Goal: Transaction & Acquisition: Purchase product/service

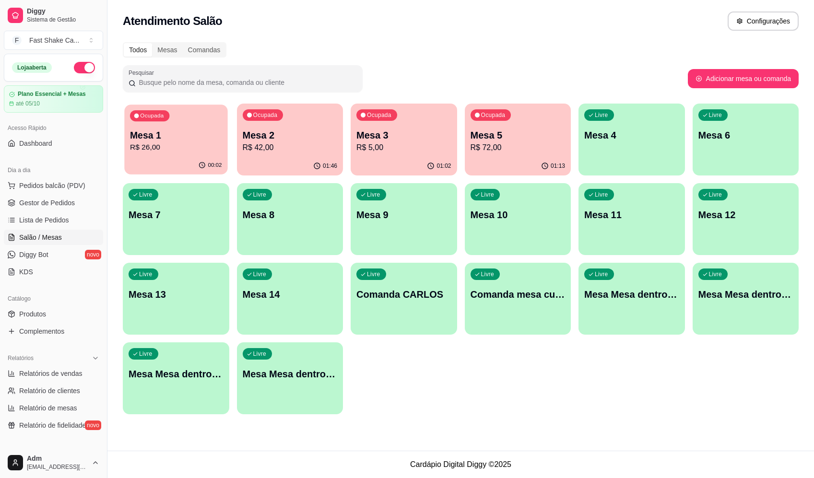
click at [198, 145] on p "R$ 26,00" at bounding box center [176, 147] width 92 height 11
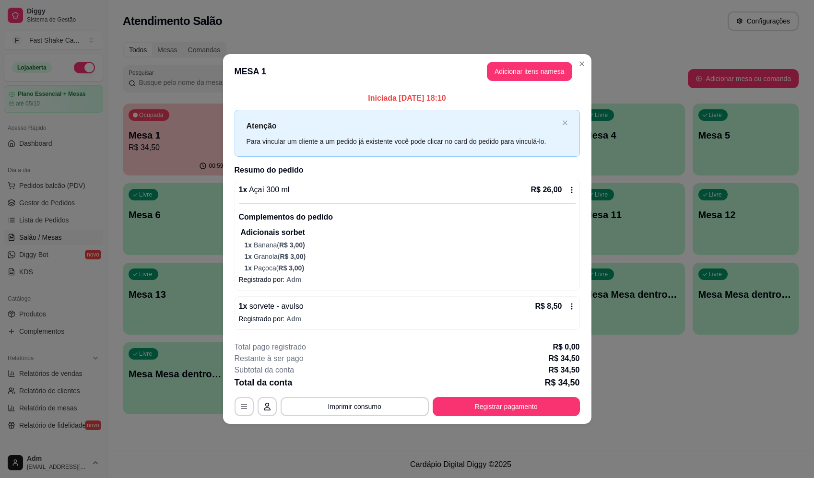
click at [554, 417] on footer "**********" at bounding box center [407, 379] width 368 height 90
click at [548, 420] on footer "**********" at bounding box center [407, 379] width 368 height 90
click at [553, 412] on button "Registrar pagamento" at bounding box center [506, 406] width 143 height 19
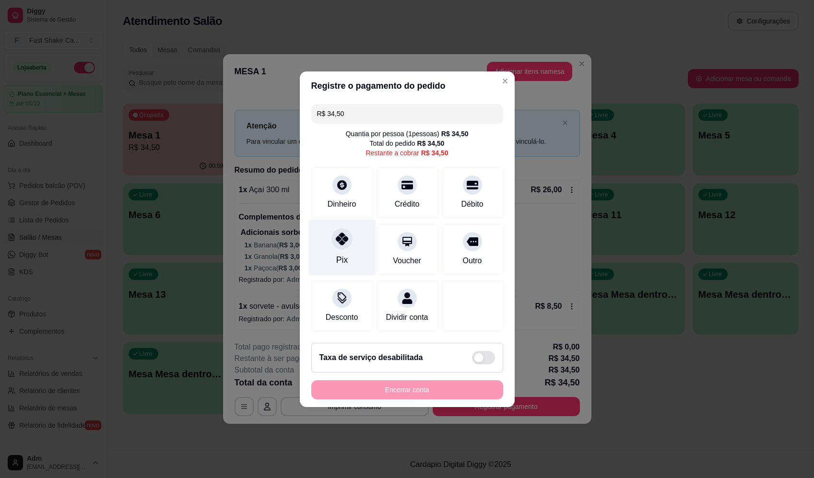
click at [347, 255] on div "Pix" at bounding box center [342, 247] width 68 height 56
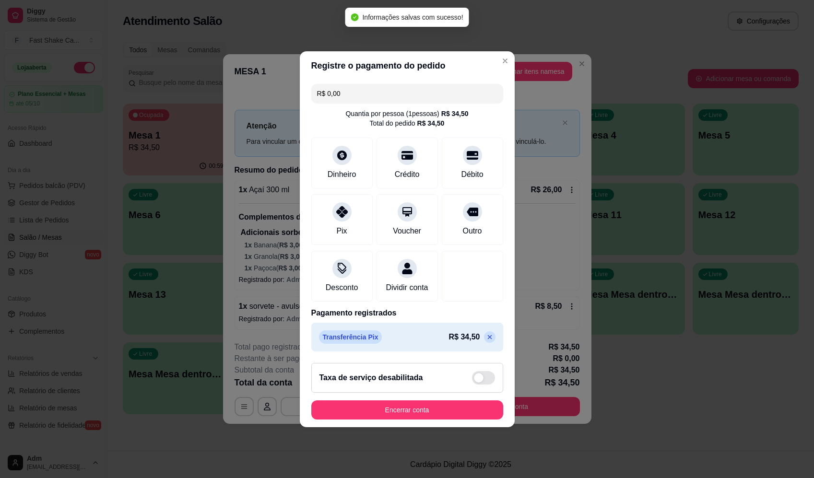
type input "R$ 0,00"
click at [444, 416] on button "Encerrar conta" at bounding box center [407, 410] width 192 height 19
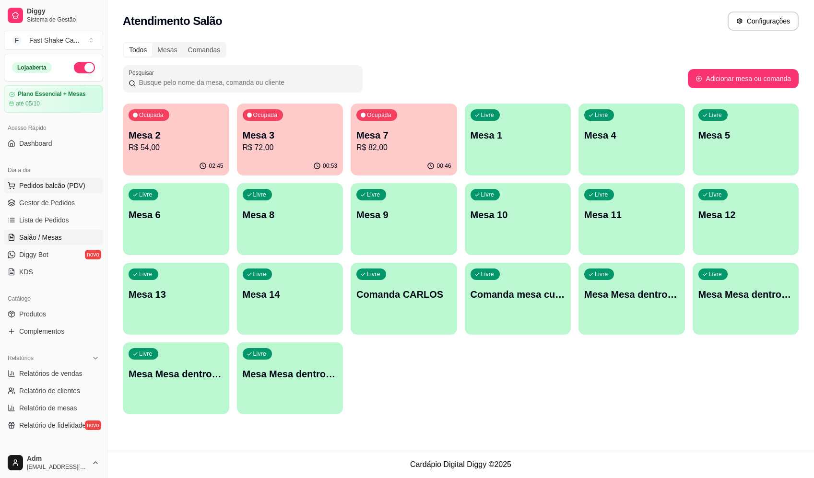
click at [42, 188] on span "Pedidos balcão (PDV)" at bounding box center [52, 186] width 66 height 10
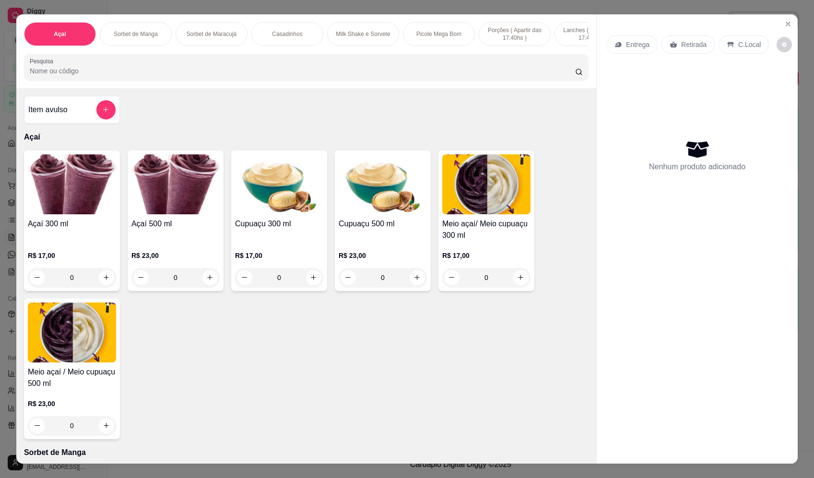
click at [206, 280] on div "0" at bounding box center [175, 277] width 88 height 19
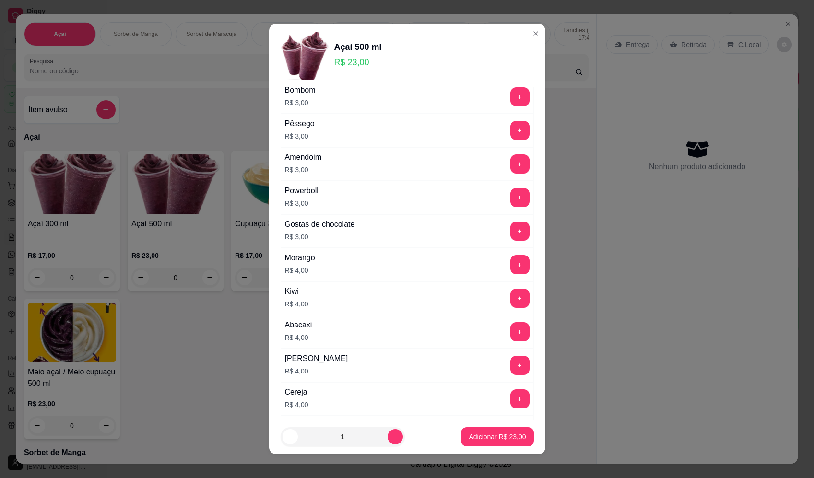
scroll to position [384, 0]
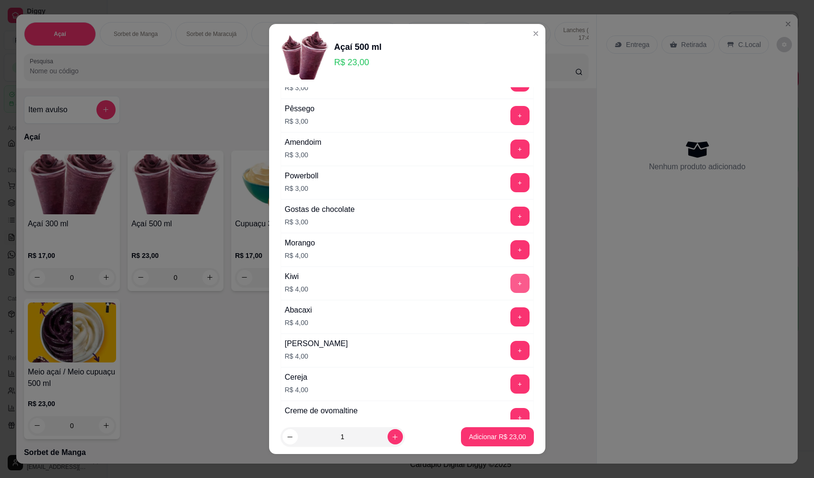
click at [510, 284] on button "+" at bounding box center [519, 283] width 19 height 19
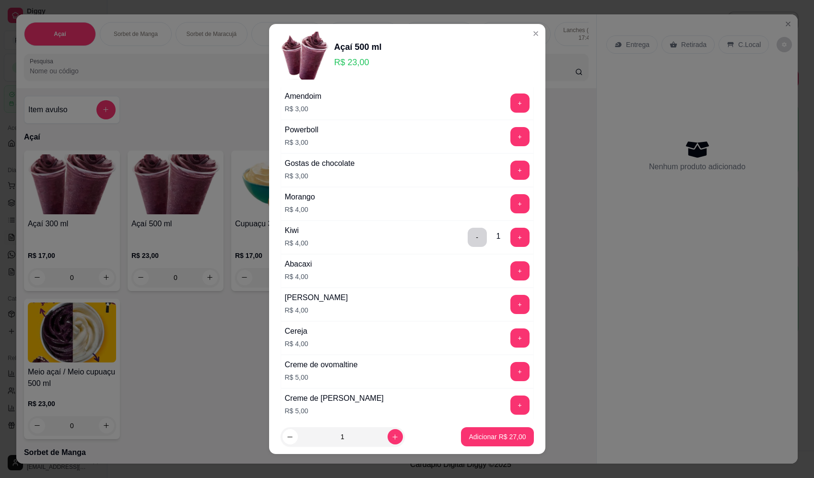
scroll to position [480, 0]
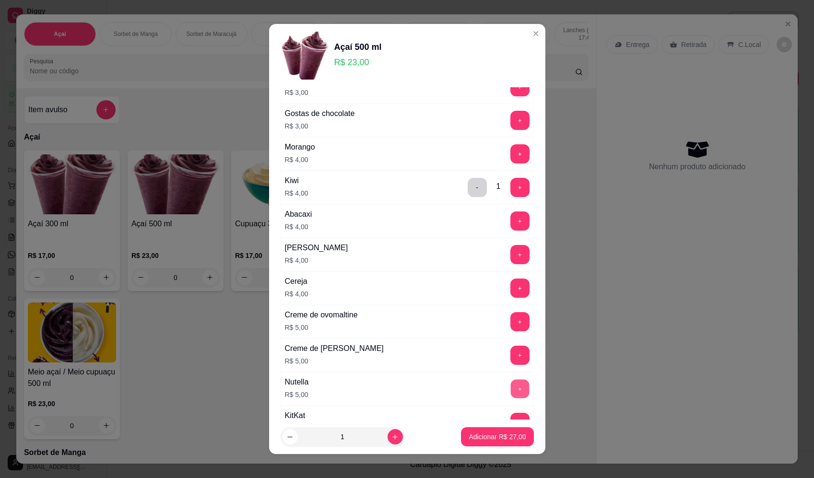
click at [510, 387] on button "+" at bounding box center [519, 388] width 19 height 19
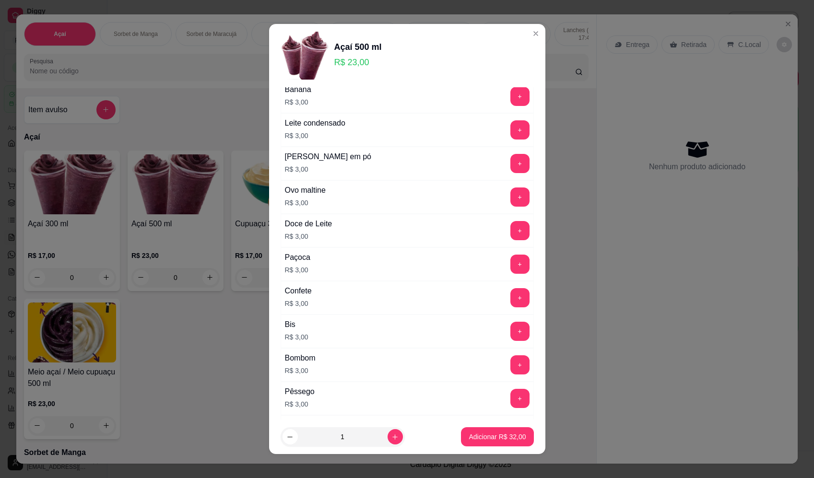
scroll to position [96, 0]
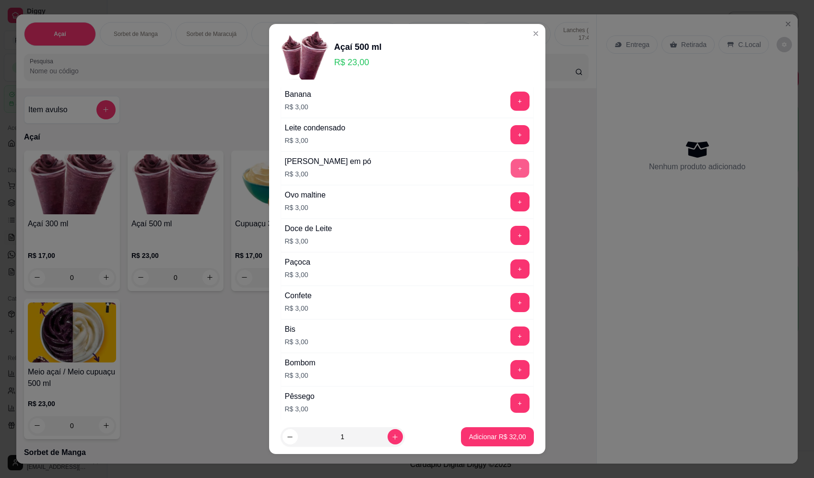
click at [510, 165] on button "+" at bounding box center [519, 168] width 19 height 19
click at [510, 98] on button "+" at bounding box center [519, 101] width 19 height 19
click at [483, 433] on p "Adicionar R$ 38,00" at bounding box center [497, 437] width 57 height 10
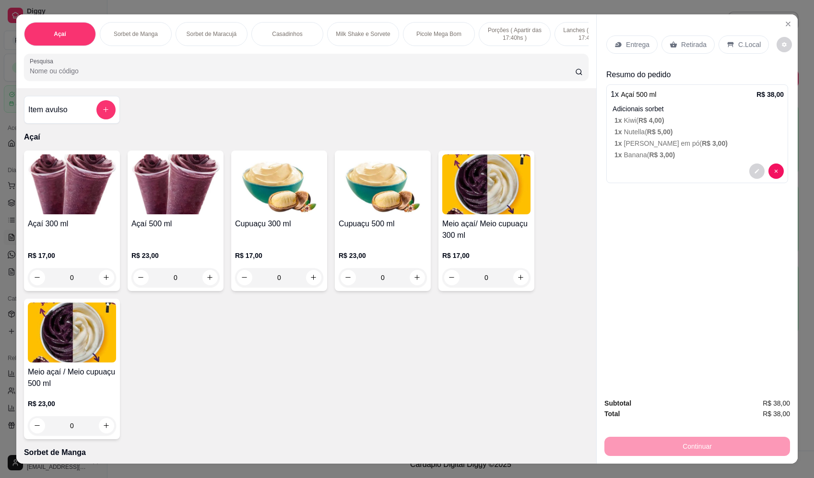
click at [204, 281] on div "0" at bounding box center [175, 277] width 88 height 19
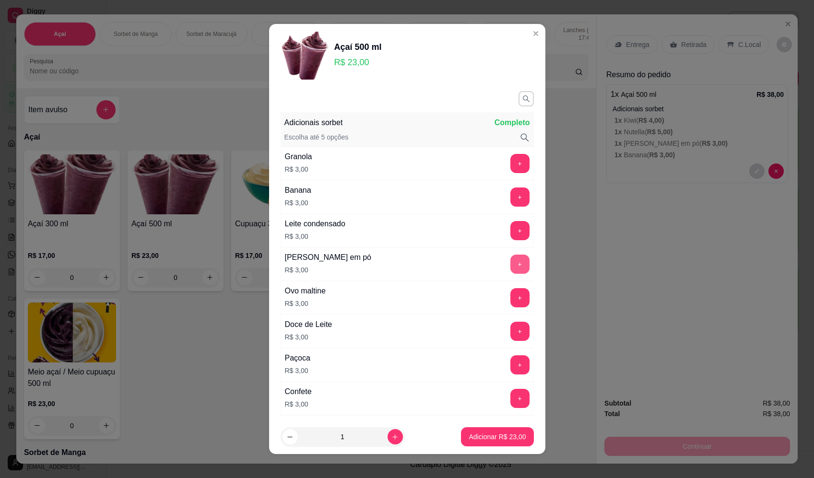
click at [510, 266] on button "+" at bounding box center [519, 264] width 19 height 19
click at [499, 434] on p "Adicionar R$ 26,00" at bounding box center [497, 437] width 57 height 10
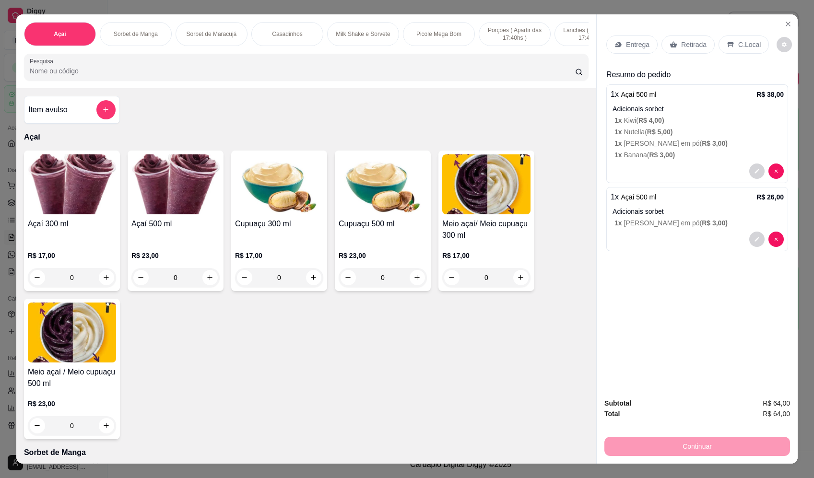
click at [628, 47] on p "Entrega" at bounding box center [638, 45] width 24 height 10
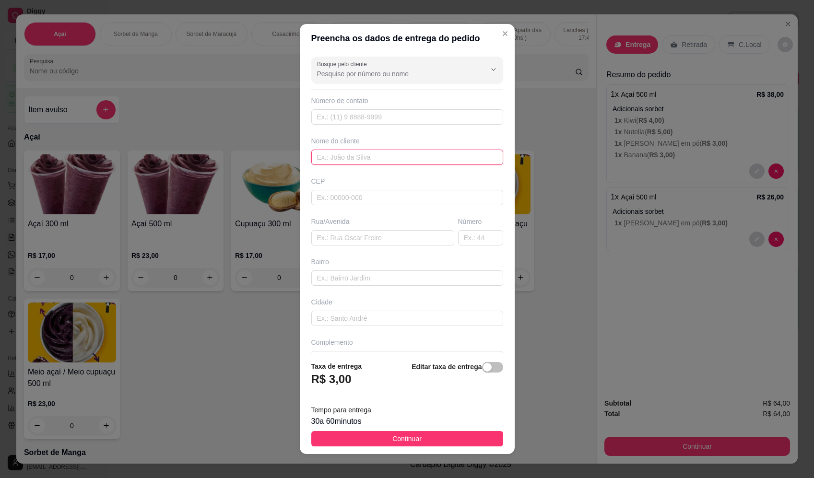
click at [368, 158] on input "text" at bounding box center [407, 157] width 192 height 15
click at [352, 239] on input "text" at bounding box center [382, 237] width 143 height 15
type input "[PERSON_NAME] 969"
click at [433, 439] on button "Continuar" at bounding box center [407, 438] width 192 height 15
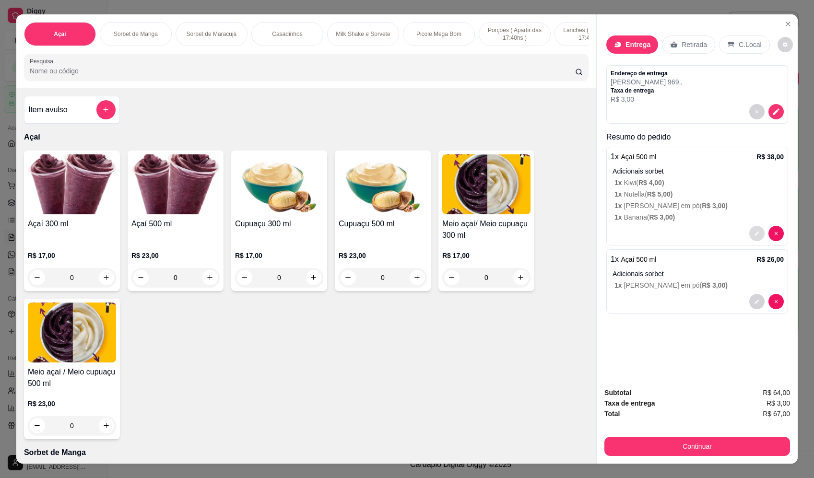
click at [751, 232] on button "decrease-product-quantity" at bounding box center [756, 233] width 15 height 15
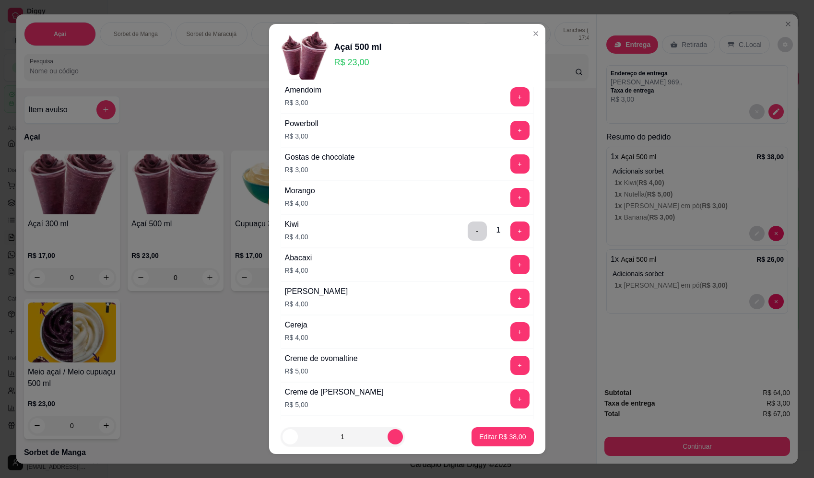
scroll to position [562, 0]
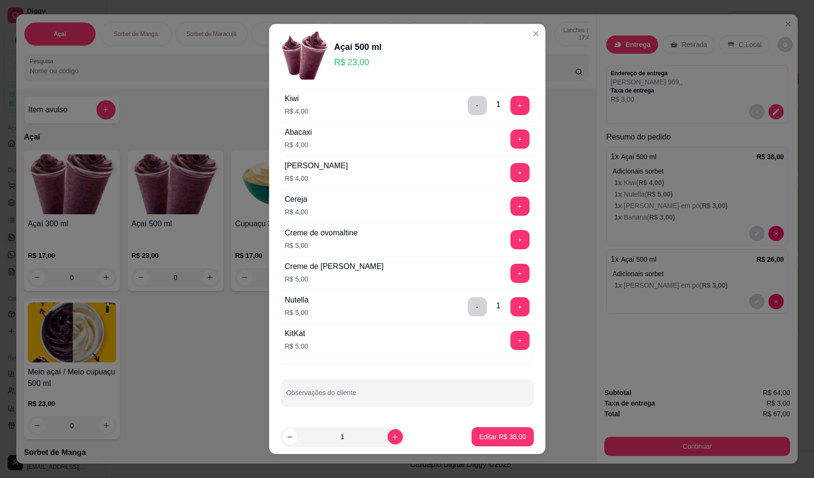
click at [468, 309] on button "-" at bounding box center [477, 306] width 19 height 19
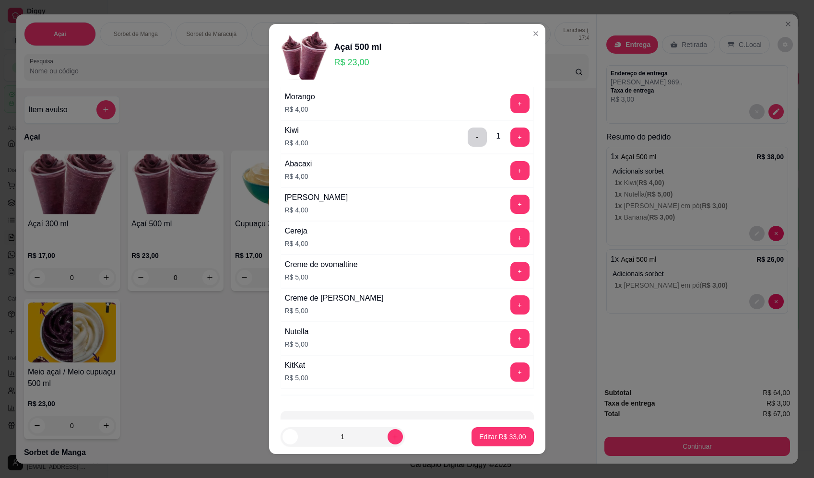
scroll to position [514, 0]
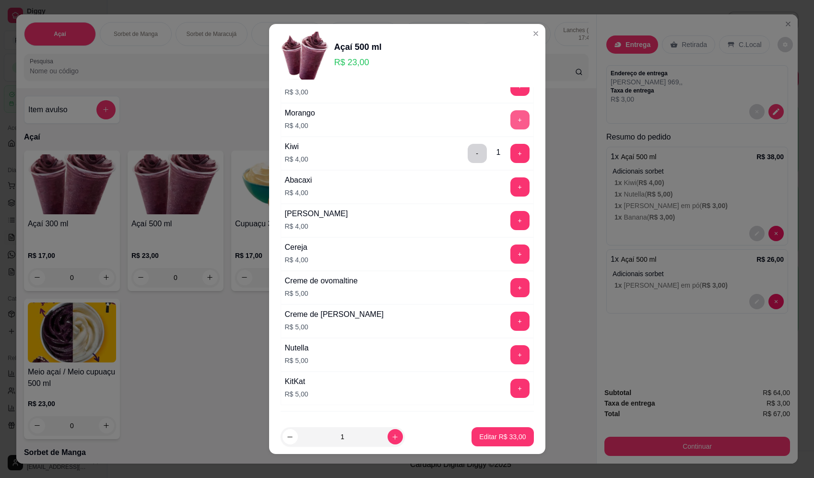
click at [510, 118] on button "+" at bounding box center [519, 119] width 19 height 19
click at [507, 436] on p "Editar R$ 37,00" at bounding box center [502, 437] width 47 height 10
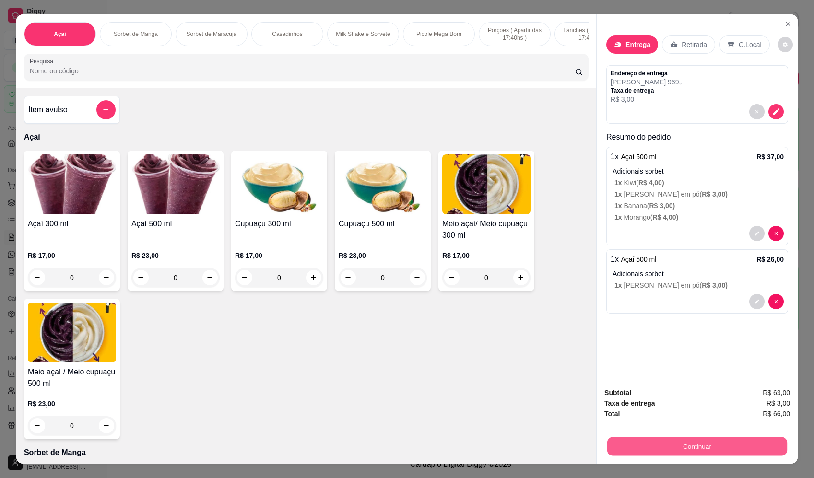
click at [738, 448] on button "Continuar" at bounding box center [697, 446] width 180 height 19
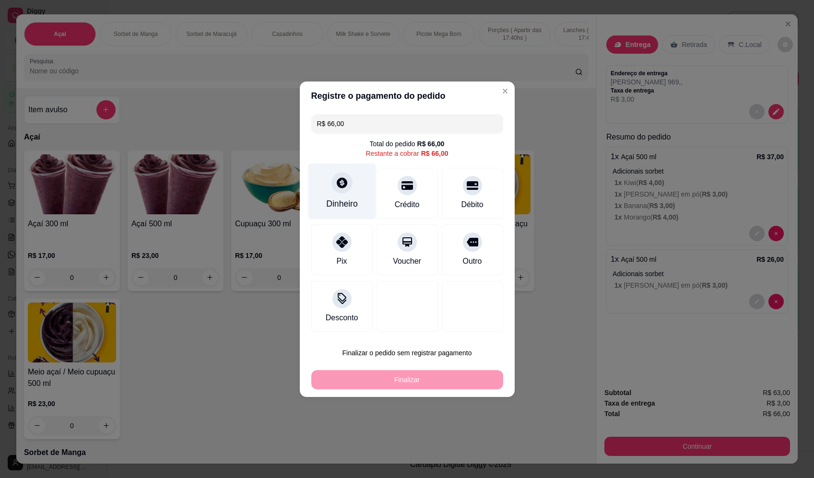
click at [363, 188] on div "Dinheiro" at bounding box center [342, 191] width 68 height 56
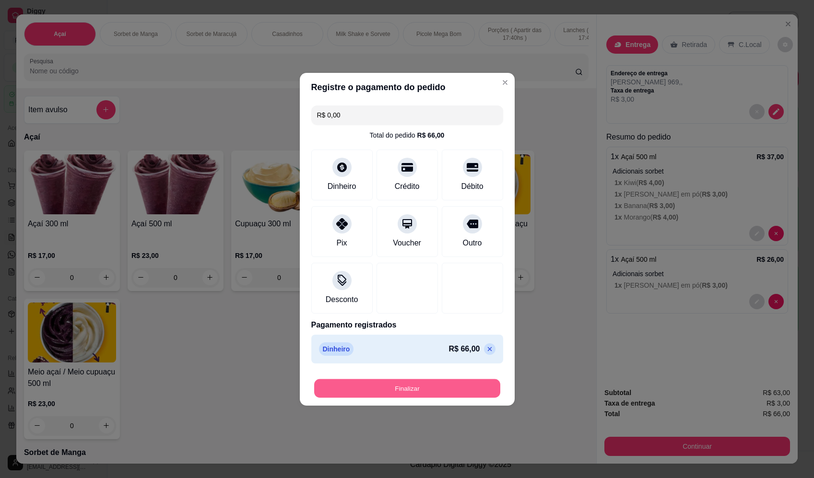
click at [451, 387] on button "Finalizar" at bounding box center [407, 388] width 186 height 19
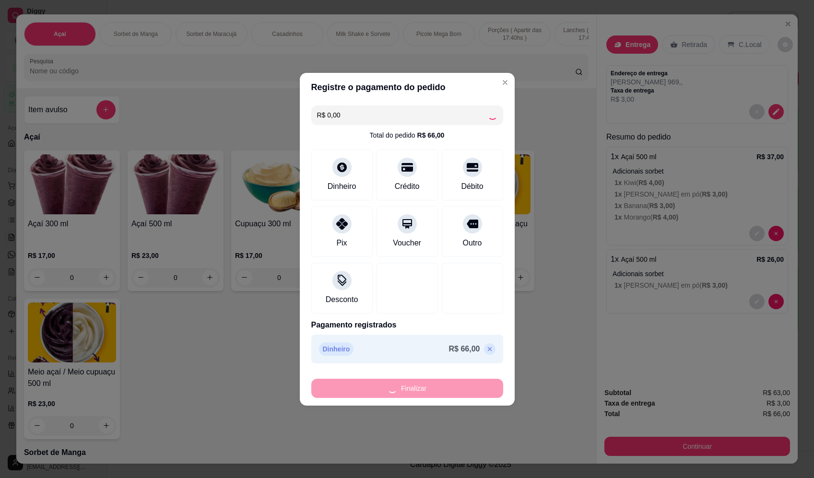
type input "-R$ 66,00"
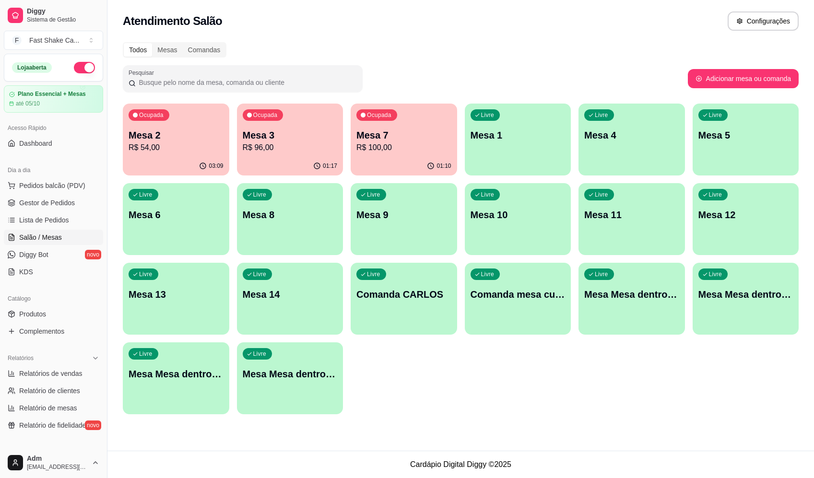
click at [375, 124] on div "Ocupada Mesa 7 R$ 100,00" at bounding box center [404, 130] width 106 height 53
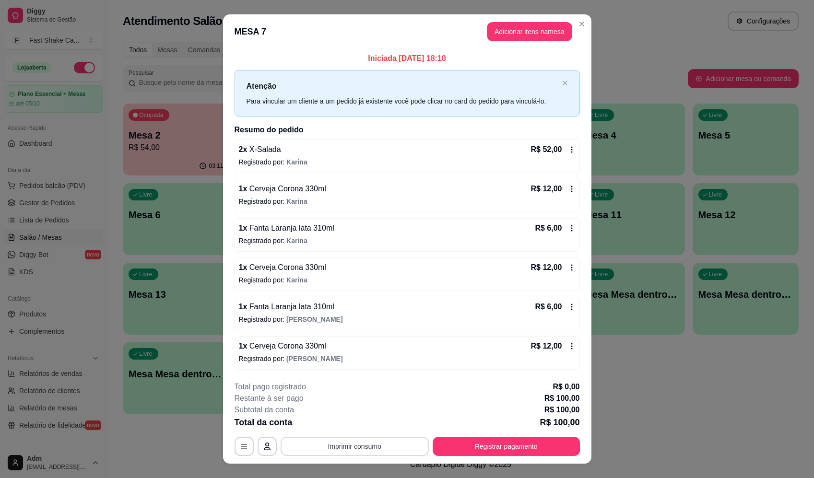
click at [346, 449] on button "Imprimir consumo" at bounding box center [355, 446] width 148 height 19
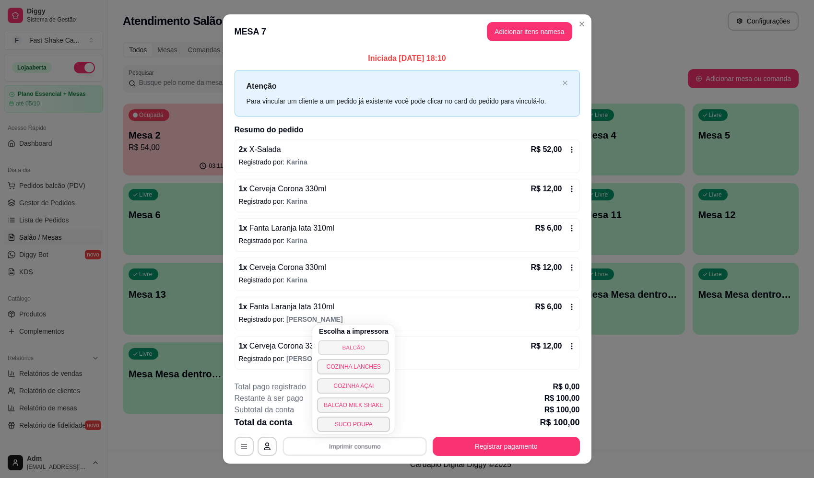
click at [353, 347] on button "BALCÃO" at bounding box center [353, 347] width 71 height 15
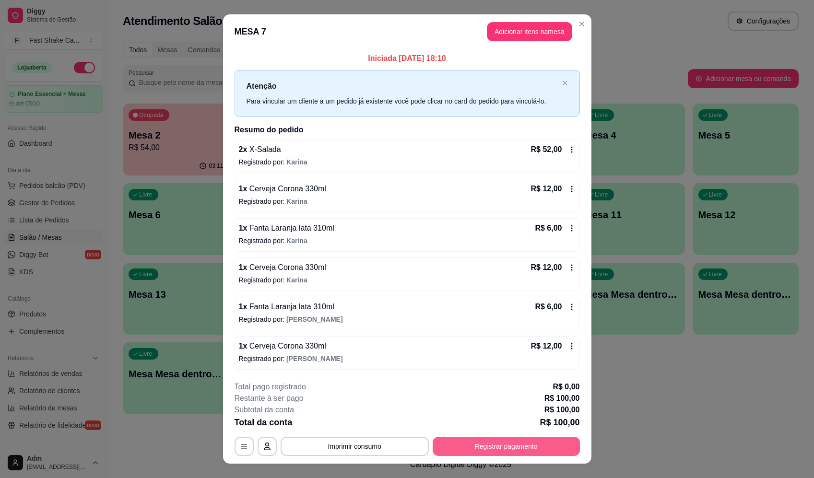
click at [530, 453] on button "Registrar pagamento" at bounding box center [506, 446] width 147 height 19
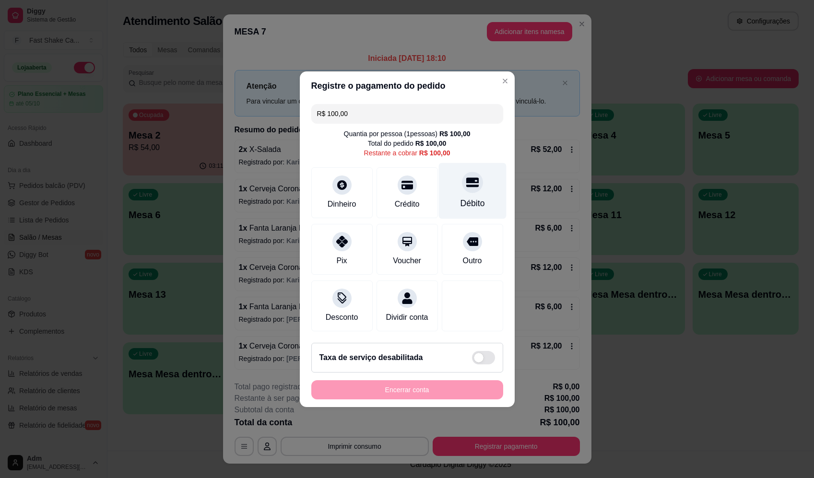
click at [463, 188] on div "Débito" at bounding box center [472, 191] width 68 height 56
type input "R$ 0,00"
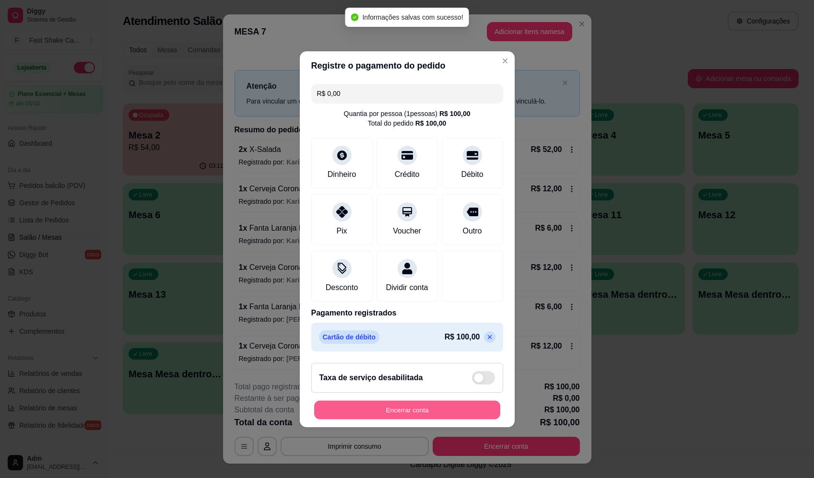
click at [461, 417] on button "Encerrar conta" at bounding box center [407, 410] width 186 height 19
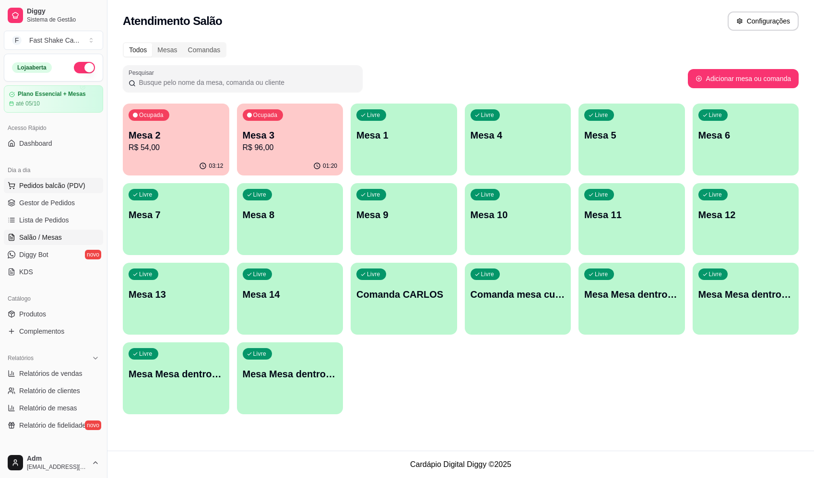
click at [62, 185] on span "Pedidos balcão (PDV)" at bounding box center [52, 186] width 66 height 10
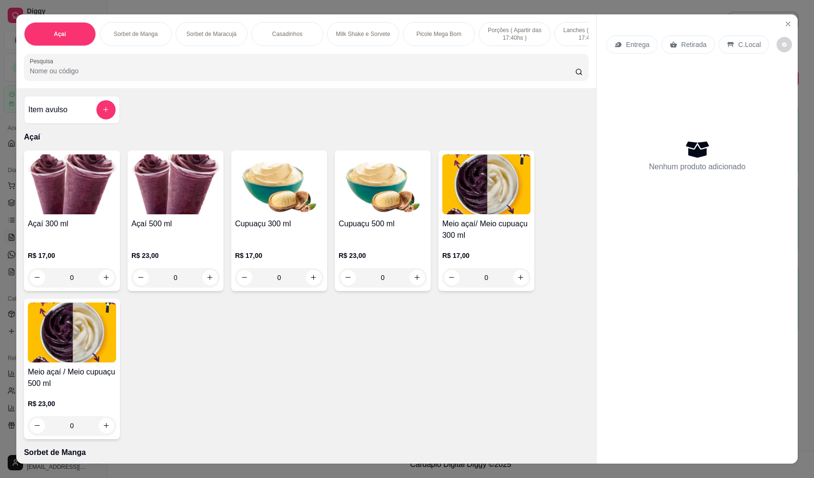
click at [620, 39] on div "Entrega" at bounding box center [631, 44] width 51 height 18
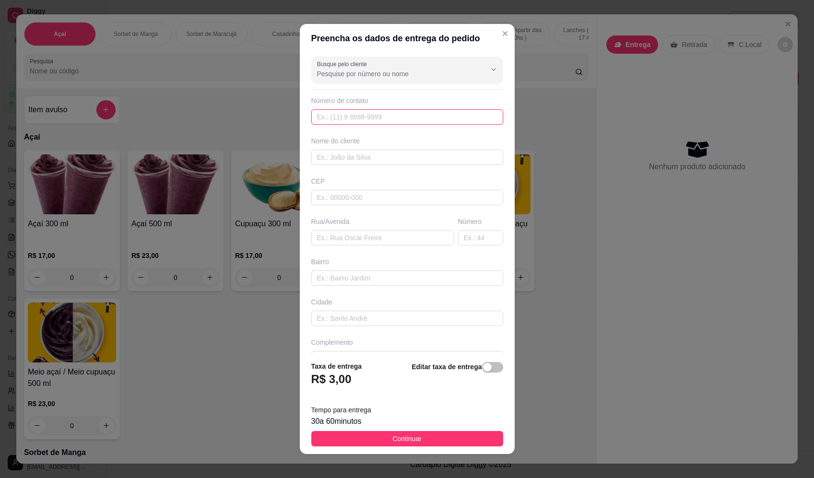
click at [393, 124] on input "text" at bounding box center [407, 116] width 192 height 15
click at [363, 159] on input "text" at bounding box center [407, 157] width 192 height 15
type input "diego"
drag, startPoint x: 369, startPoint y: 233, endPoint x: 365, endPoint y: 236, distance: 5.5
click at [368, 234] on input "text" at bounding box center [382, 237] width 143 height 15
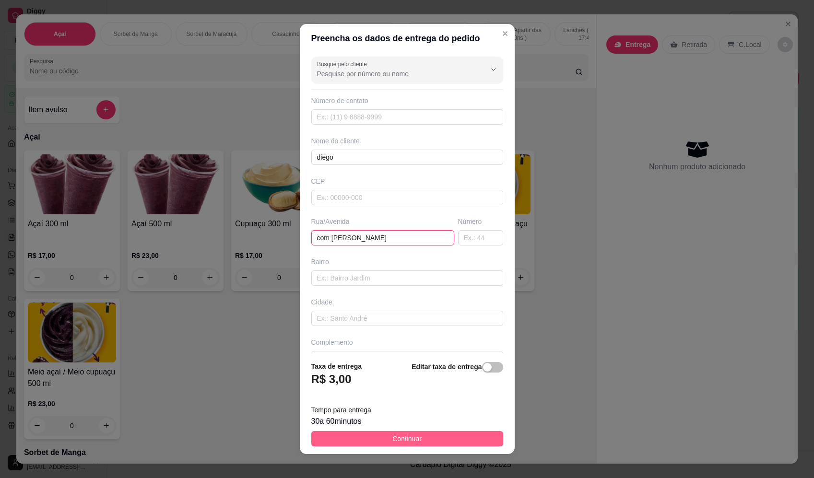
type input "com [PERSON_NAME]"
click at [430, 437] on button "Continuar" at bounding box center [407, 438] width 192 height 15
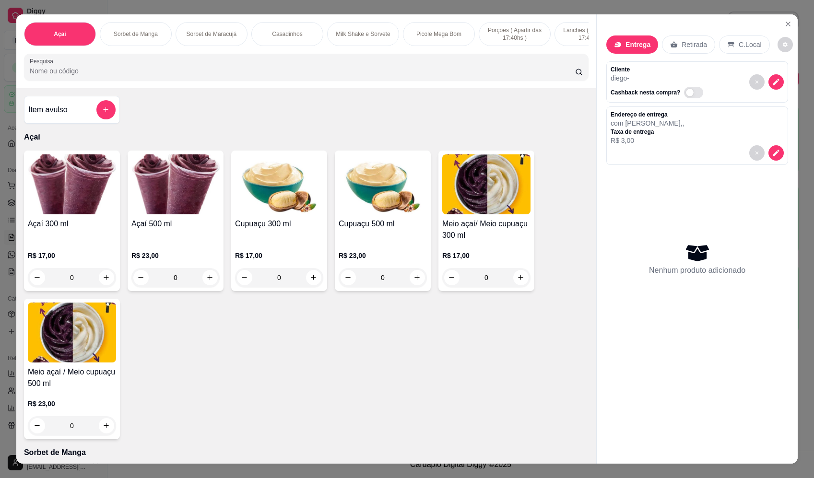
click at [108, 118] on div at bounding box center [105, 109] width 19 height 19
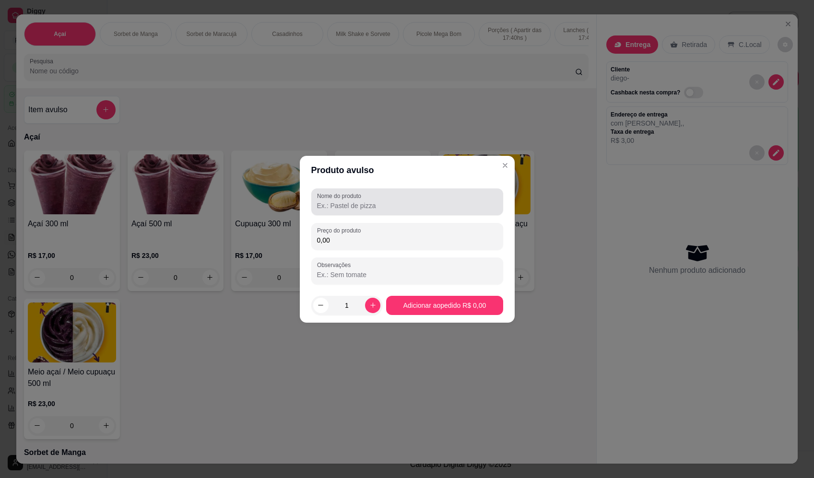
click at [432, 205] on input "Nome do produto" at bounding box center [407, 206] width 180 height 10
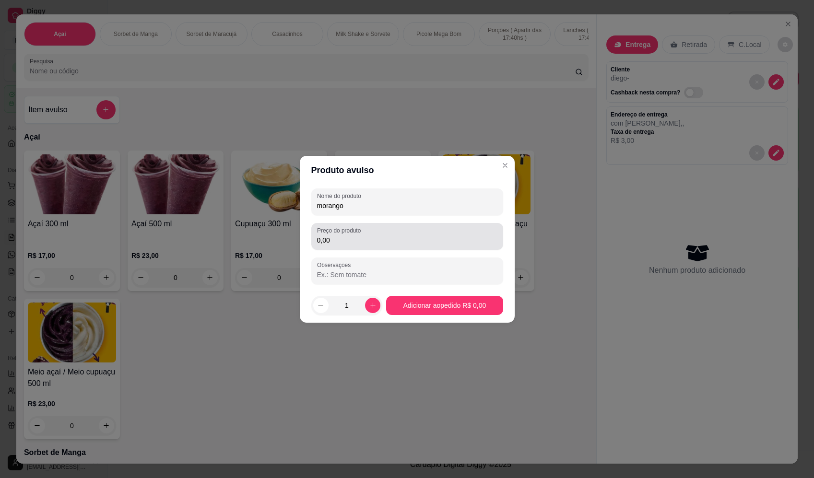
type input "morango"
click at [417, 256] on div "Nome do produto morango Preço do produto 0,00 Observações" at bounding box center [407, 237] width 192 height 96
click at [435, 236] on input "0,00" at bounding box center [407, 241] width 180 height 10
type input "16,00"
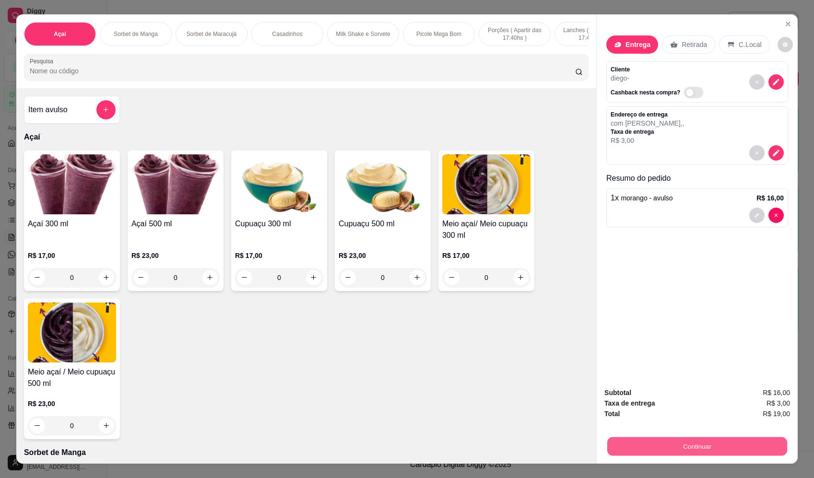
click at [752, 452] on button "Continuar" at bounding box center [697, 446] width 180 height 19
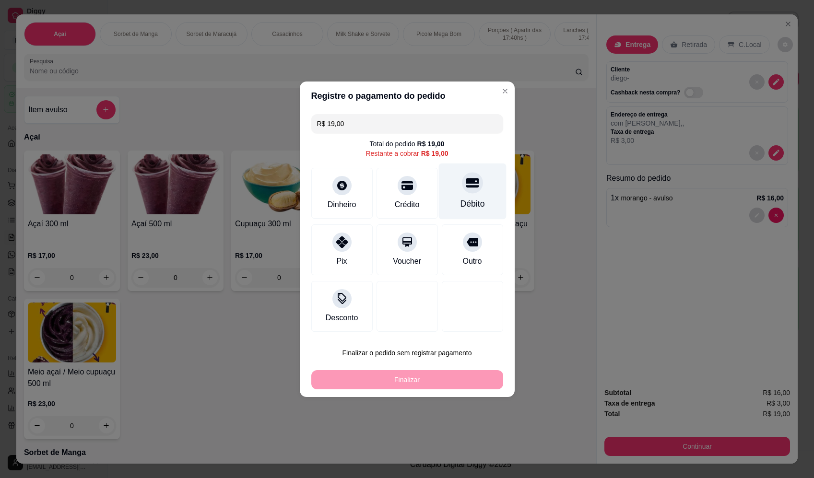
click at [463, 206] on div "Débito" at bounding box center [472, 204] width 24 height 12
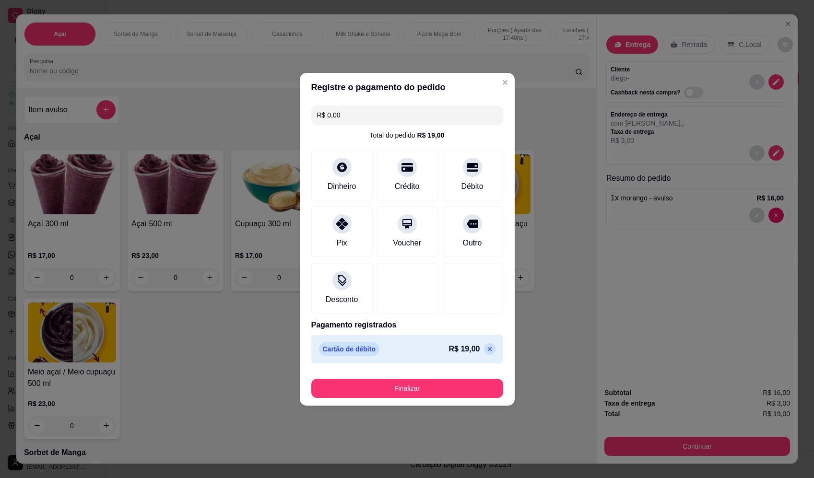
click at [448, 403] on footer "Finalizar" at bounding box center [407, 386] width 215 height 38
click at [448, 399] on footer "Finalizar" at bounding box center [407, 386] width 215 height 38
click at [450, 391] on button "Finalizar" at bounding box center [407, 388] width 192 height 19
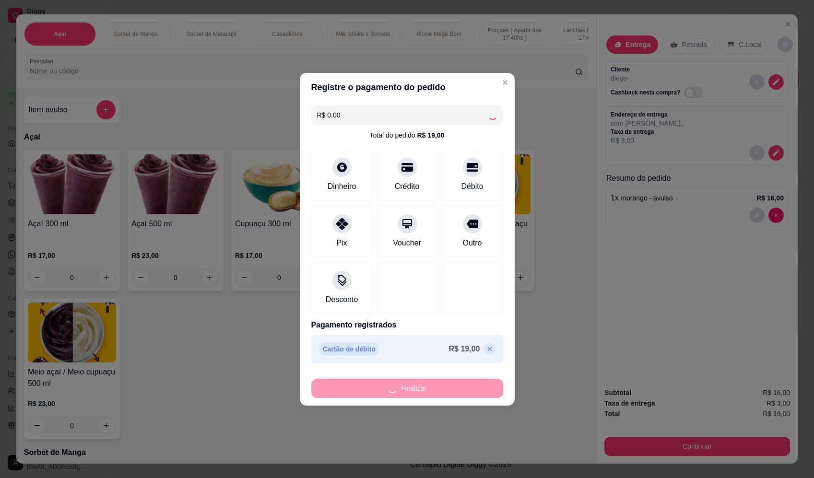
type input "-R$ 19,00"
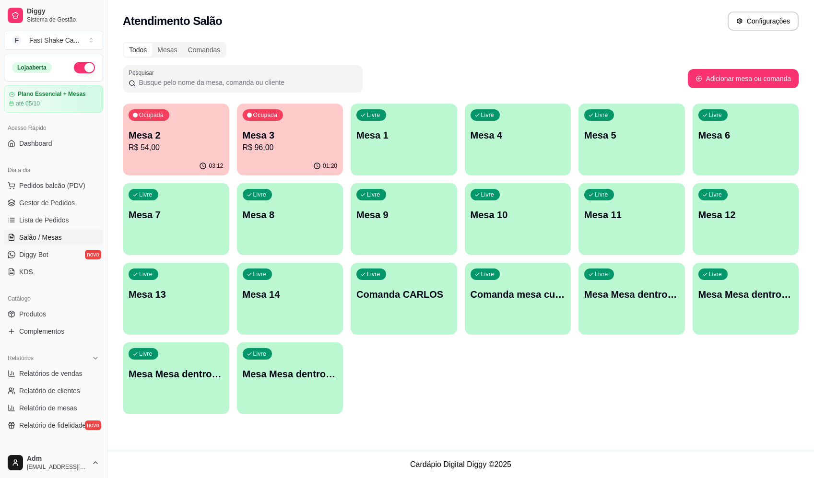
click at [290, 158] on div "01:20" at bounding box center [290, 166] width 106 height 19
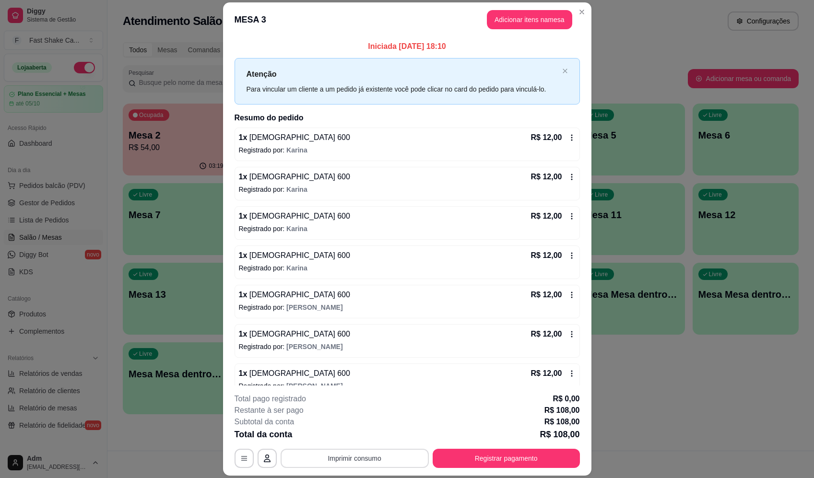
click at [365, 459] on button "Imprimir consumo" at bounding box center [355, 458] width 148 height 19
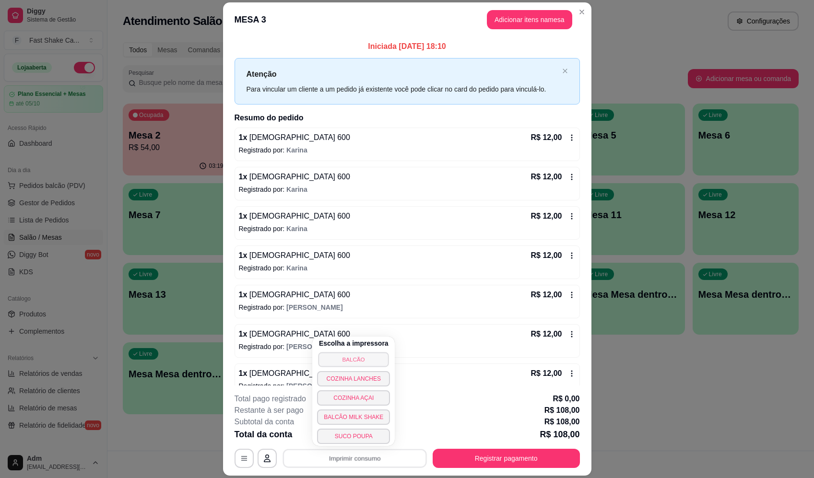
click at [351, 352] on button "BALCÃO" at bounding box center [353, 359] width 71 height 15
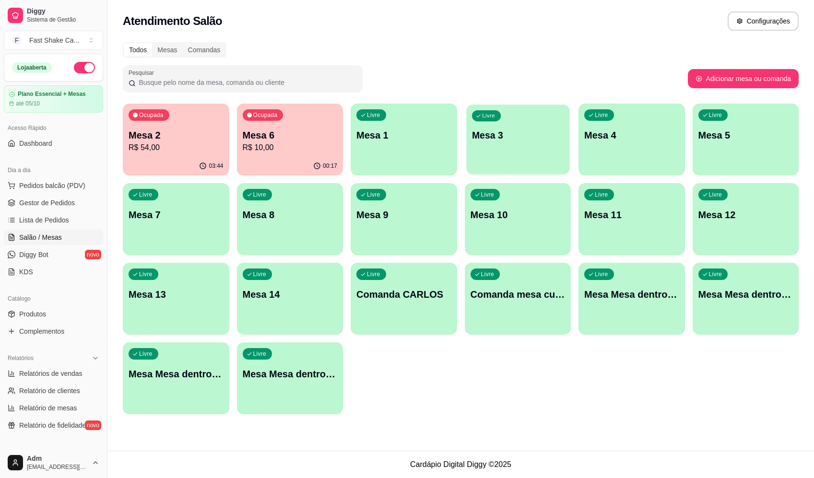
click at [499, 131] on p "Mesa 3" at bounding box center [518, 135] width 92 height 13
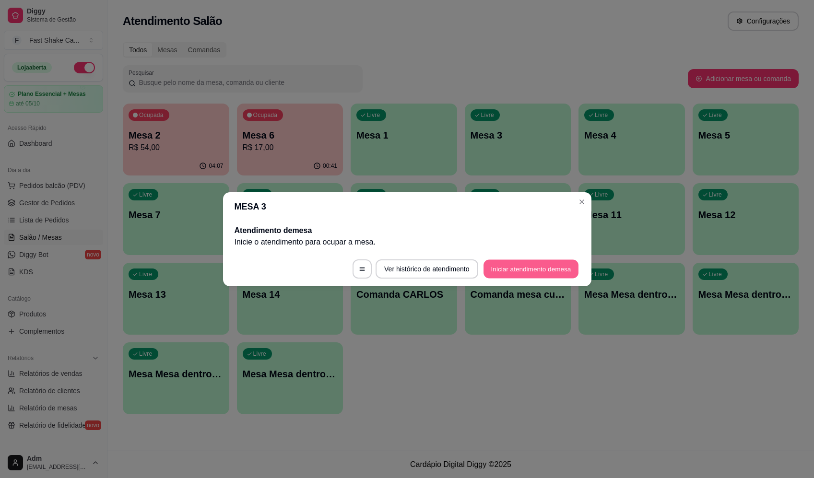
click at [533, 267] on button "Iniciar atendimento de mesa" at bounding box center [530, 268] width 95 height 19
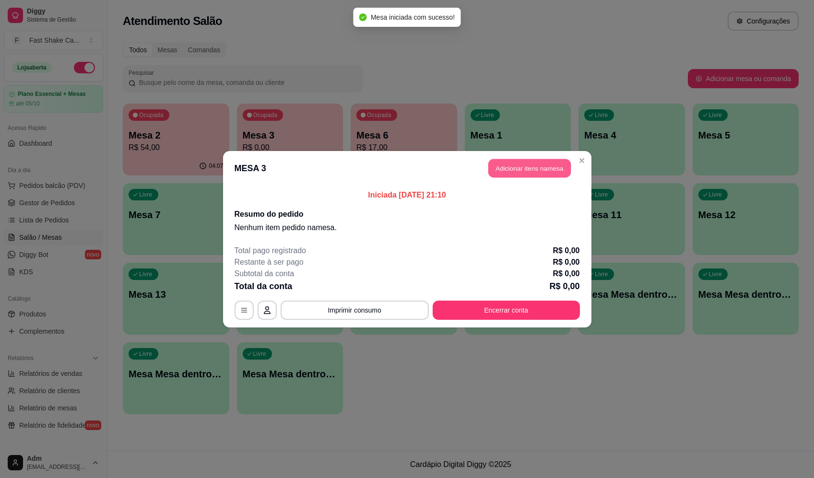
click at [516, 176] on button "Adicionar itens na mesa" at bounding box center [529, 168] width 83 height 19
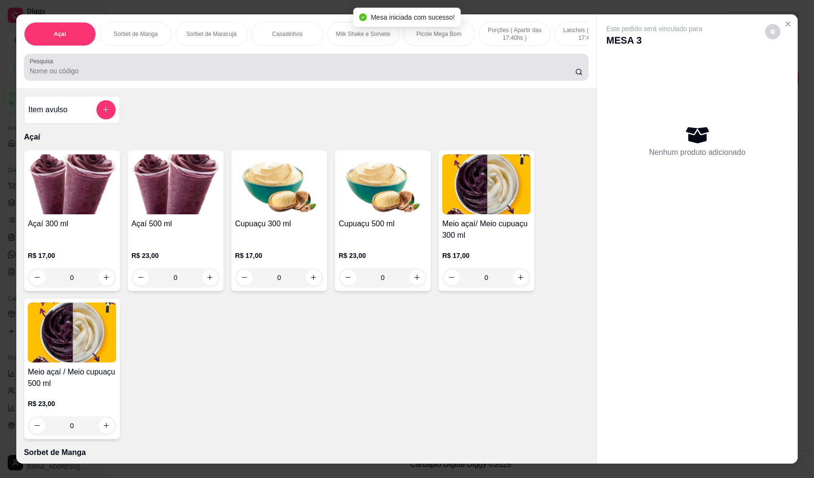
click at [224, 76] on input "Pesquisa" at bounding box center [302, 71] width 545 height 10
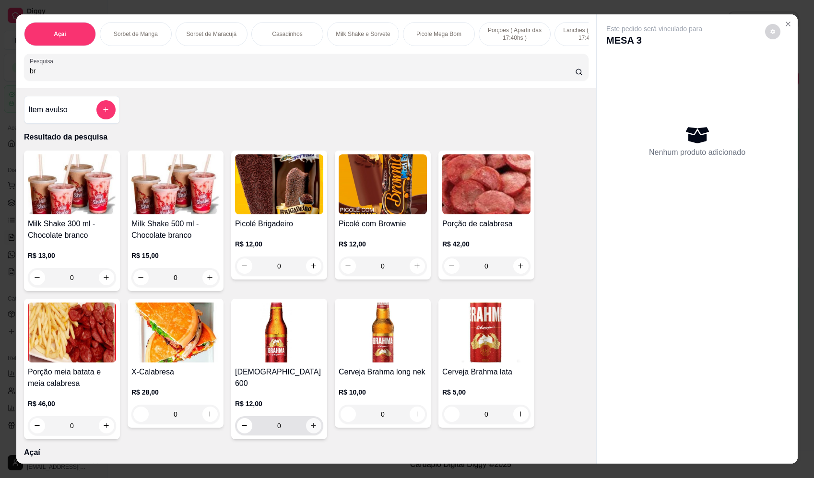
type input "br"
click at [311, 426] on button "increase-product-quantity" at bounding box center [313, 425] width 15 height 15
type input "1"
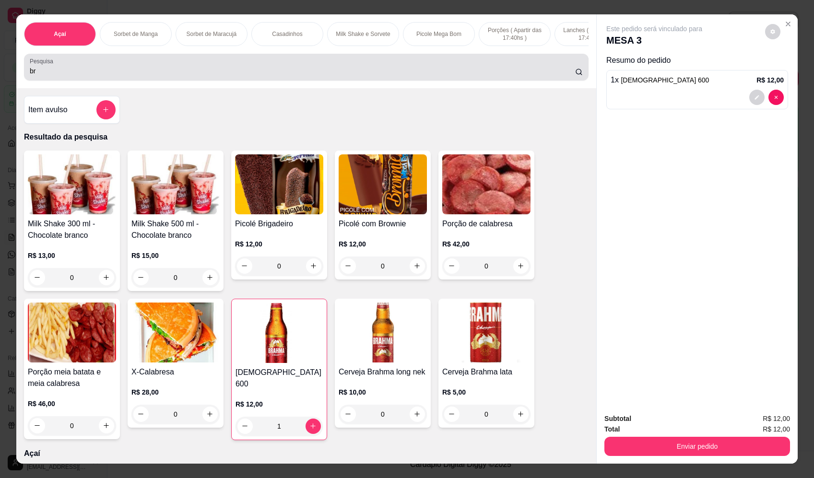
click at [19, 82] on div "Açaí Sorbet de Manga Sorbet de Maracujá Casadinhos Milk Shake e Sorvete Picole …" at bounding box center [306, 51] width 580 height 74
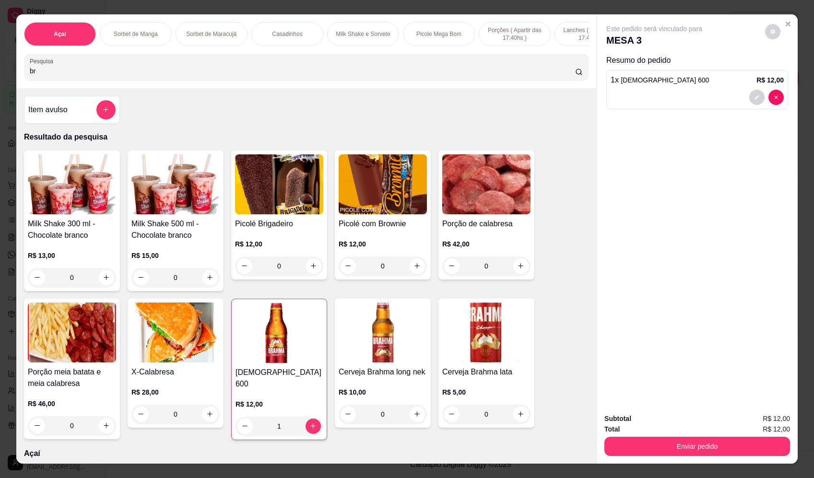
drag, startPoint x: 41, startPoint y: 80, endPoint x: -38, endPoint y: 91, distance: 79.5
click at [0, 91] on html "Diggy Sistema de Gestão F Fast Shake Ca ... Loja aberta Plano Essencial + Mesas…" at bounding box center [407, 239] width 814 height 478
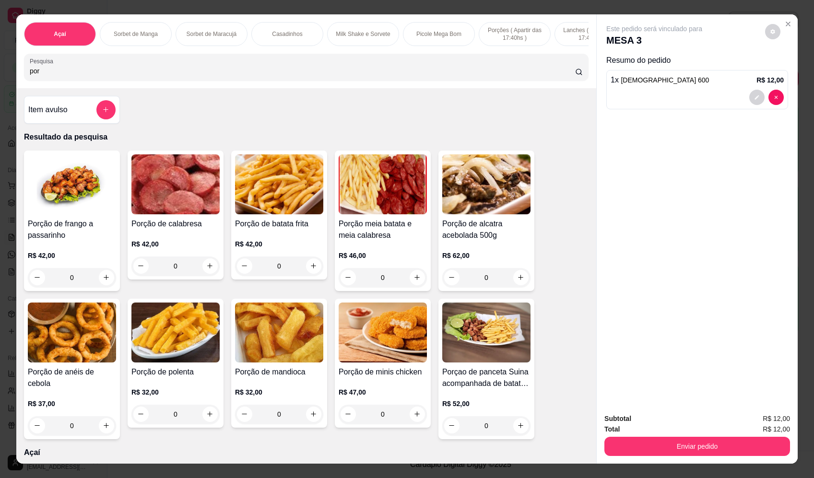
type input "por"
click at [105, 283] on div "0" at bounding box center [72, 277] width 88 height 19
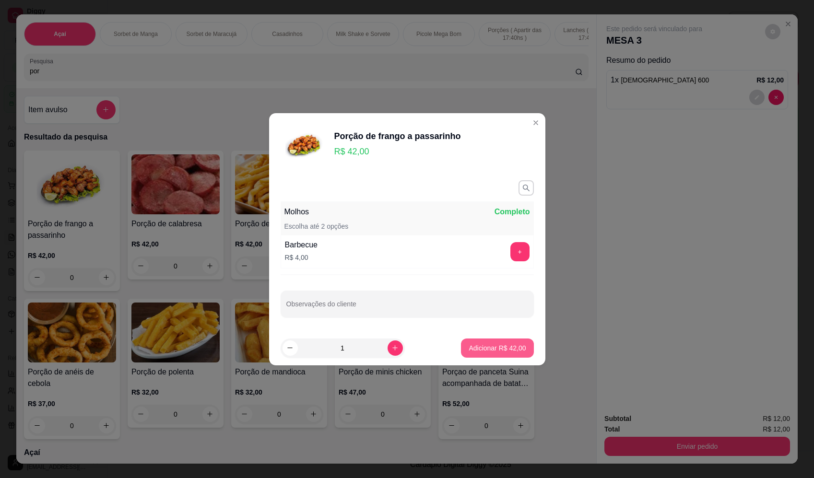
click at [509, 349] on p "Adicionar R$ 42,00" at bounding box center [497, 348] width 57 height 10
type input "1"
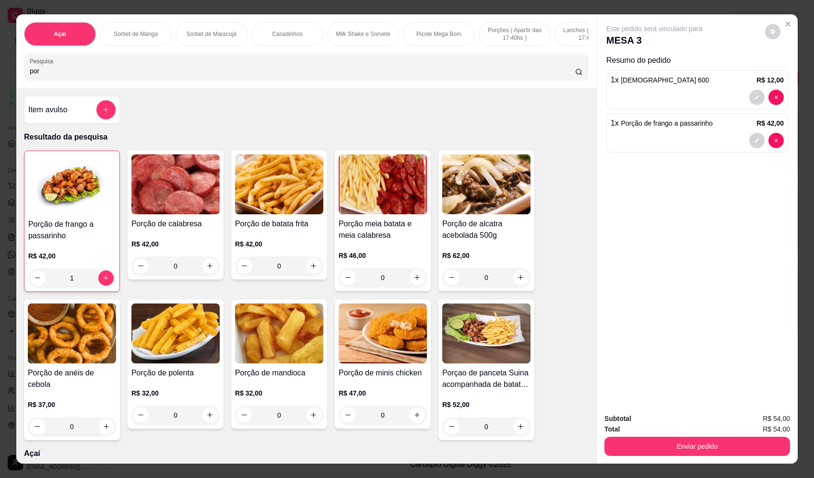
drag, startPoint x: 81, startPoint y: 73, endPoint x: 26, endPoint y: 80, distance: 55.6
click at [30, 76] on input "por" at bounding box center [302, 71] width 545 height 10
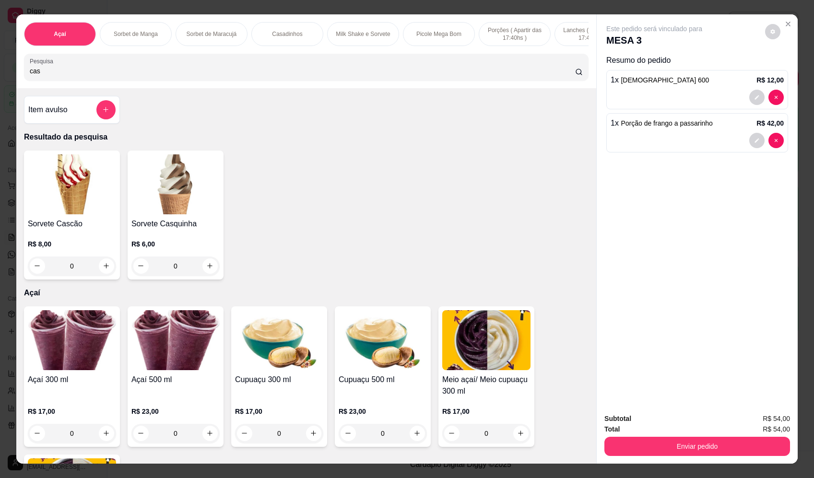
type input "cas"
click at [104, 274] on div "0" at bounding box center [72, 266] width 88 height 19
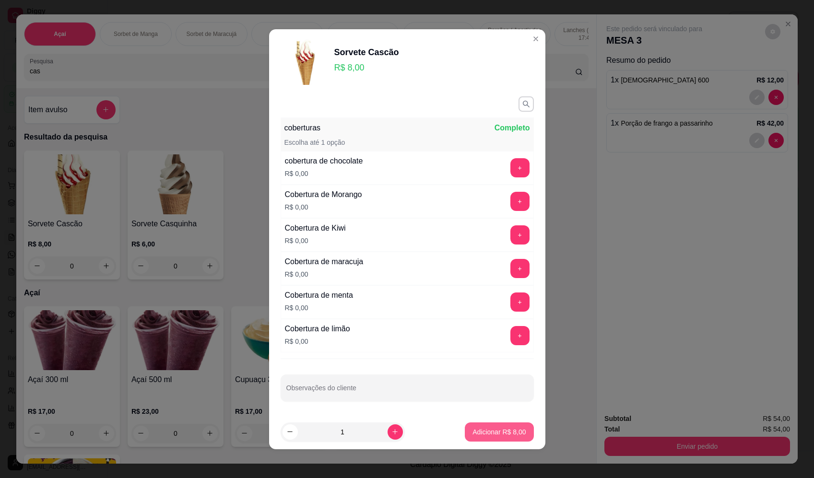
click at [508, 432] on p "Adicionar R$ 8,00" at bounding box center [498, 432] width 53 height 10
type input "1"
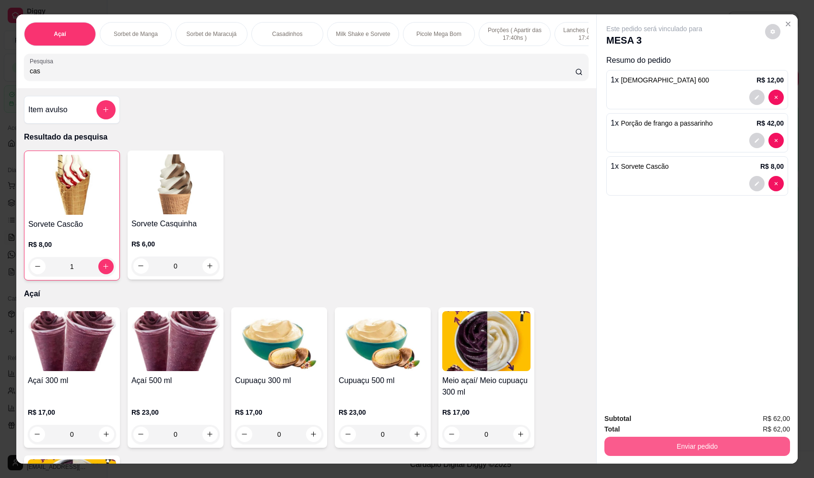
click at [679, 448] on button "Enviar pedido" at bounding box center [697, 446] width 186 height 19
click at [767, 425] on button "Enviar pedido" at bounding box center [765, 423] width 54 height 18
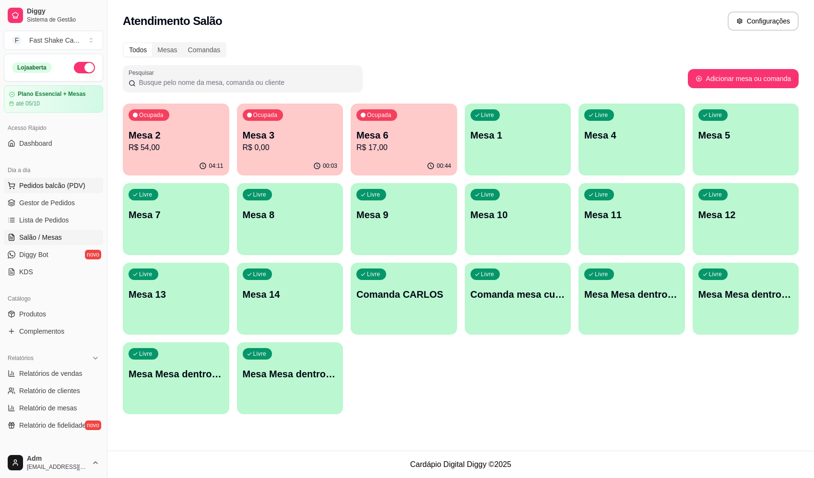
click at [59, 189] on span "Pedidos balcão (PDV)" at bounding box center [52, 186] width 66 height 10
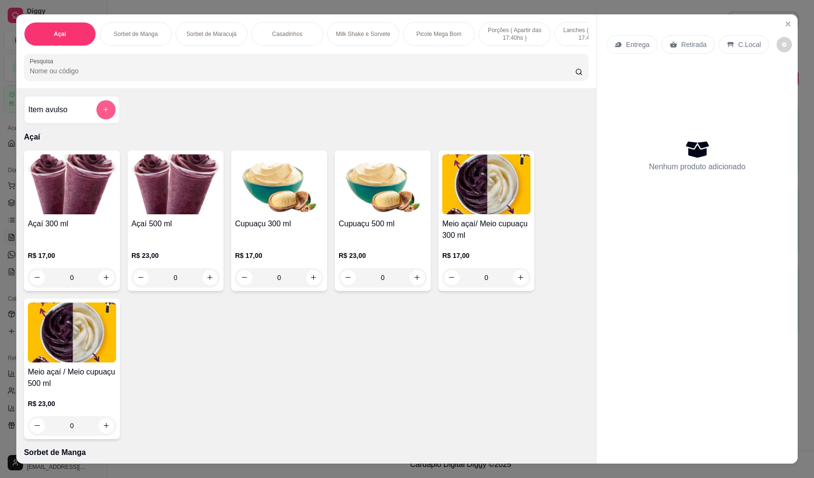
click at [106, 119] on button "add-separate-item" at bounding box center [105, 109] width 19 height 19
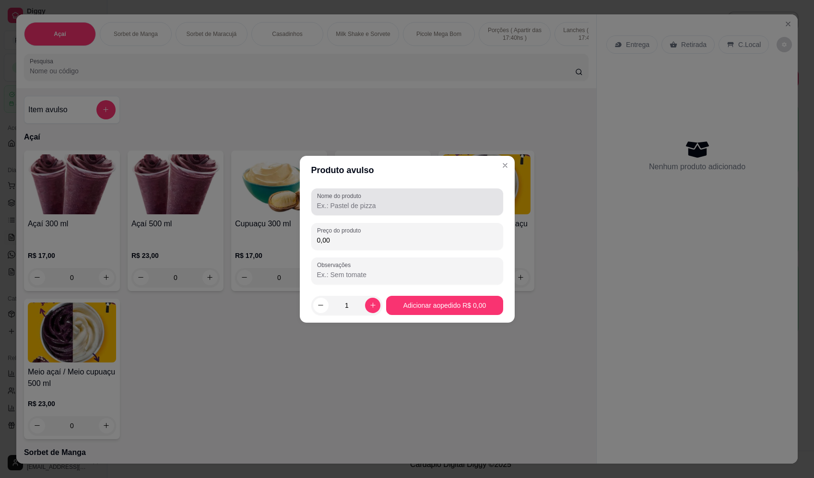
click at [401, 202] on input "Nome do produto" at bounding box center [407, 206] width 180 height 10
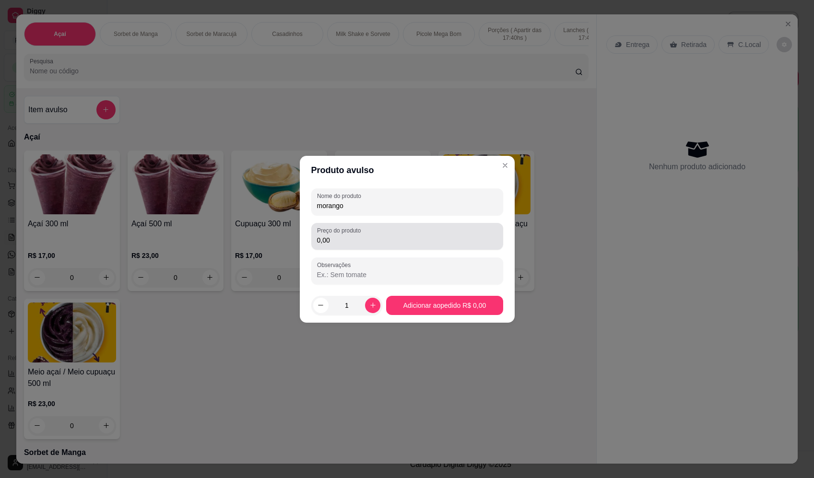
type input "morango"
click at [440, 231] on div "0,00" at bounding box center [407, 236] width 180 height 19
click at [441, 231] on div "0,00" at bounding box center [407, 236] width 180 height 19
click at [410, 225] on div "Preço do produto 0,00" at bounding box center [407, 236] width 192 height 27
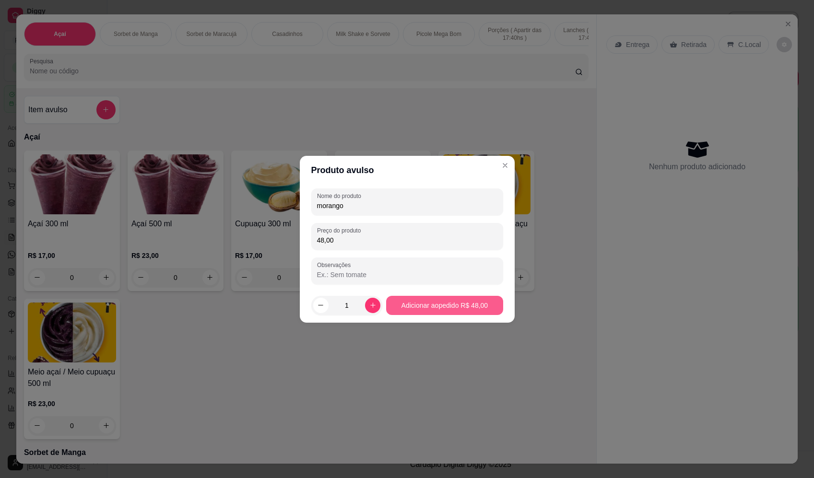
type input "48,00"
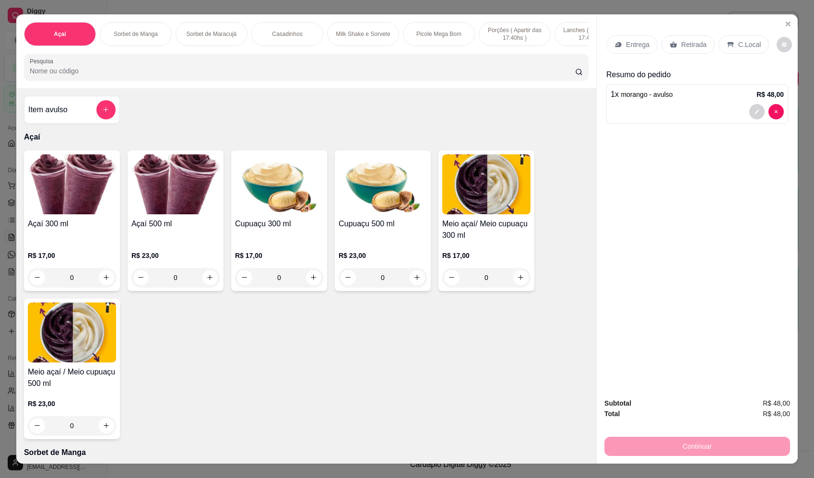
click at [635, 46] on p "Entrega" at bounding box center [638, 45] width 24 height 10
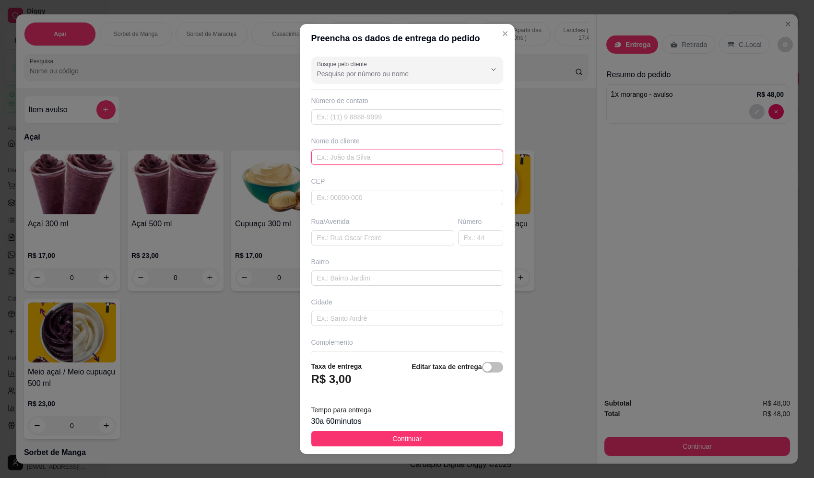
click at [345, 157] on input "text" at bounding box center [407, 157] width 192 height 15
click at [347, 155] on input "isabekl" at bounding box center [407, 157] width 192 height 15
type input "[PERSON_NAME]"
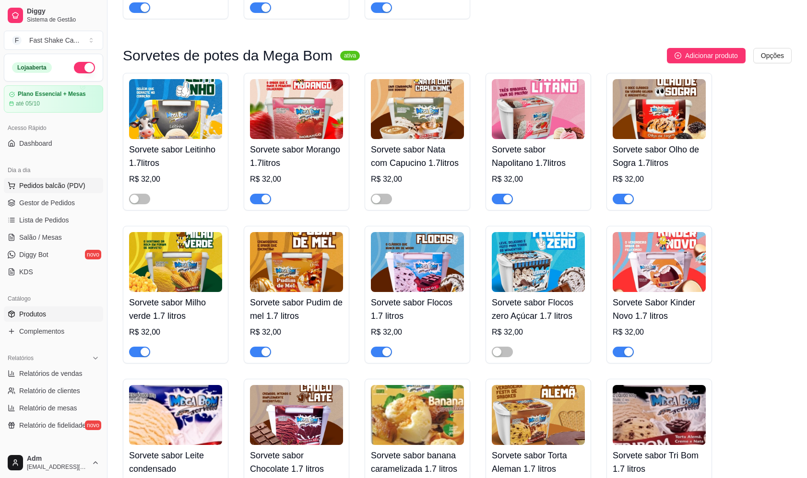
click at [69, 179] on button "Pedidos balcão (PDV)" at bounding box center [53, 185] width 99 height 15
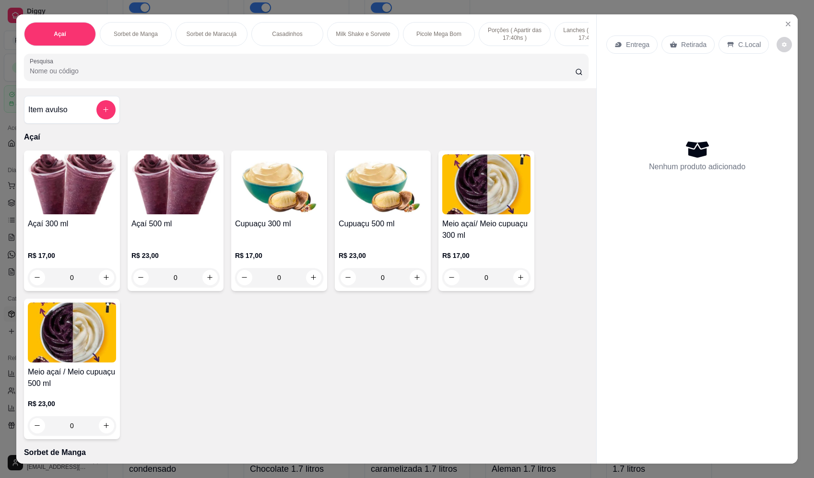
click at [100, 119] on button "add-separate-item" at bounding box center [105, 109] width 19 height 19
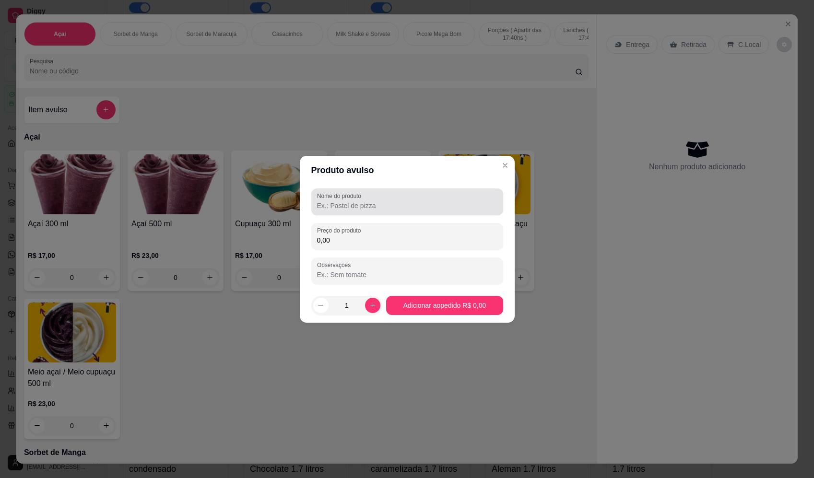
click at [385, 211] on div "Nome do produto" at bounding box center [407, 202] width 192 height 27
type input "sorvete"
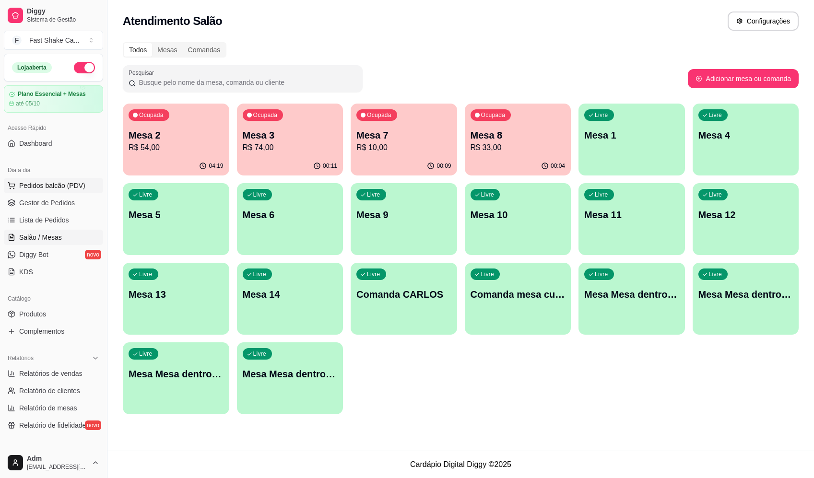
click at [46, 188] on span "Pedidos balcão (PDV)" at bounding box center [52, 186] width 66 height 10
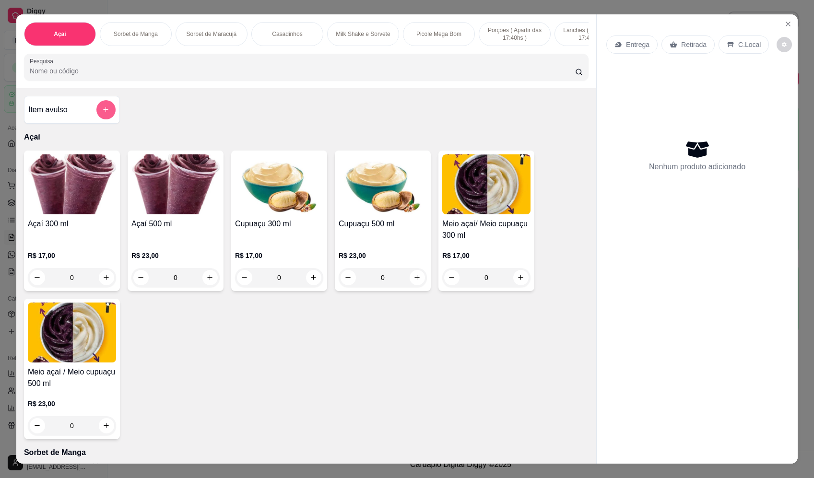
click at [103, 110] on button "add-separate-item" at bounding box center [105, 109] width 19 height 19
click at [342, 198] on label "Nome do produto" at bounding box center [340, 196] width 47 height 8
click at [342, 201] on input "Nome do produto" at bounding box center [407, 206] width 180 height 10
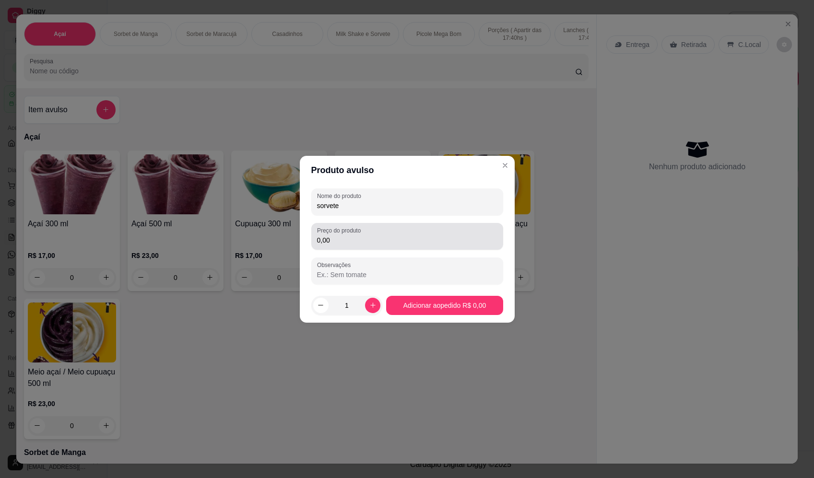
type input "sorvete"
click at [364, 231] on label "Preço do produto" at bounding box center [340, 230] width 47 height 8
click at [364, 236] on input "0,00" at bounding box center [407, 241] width 180 height 10
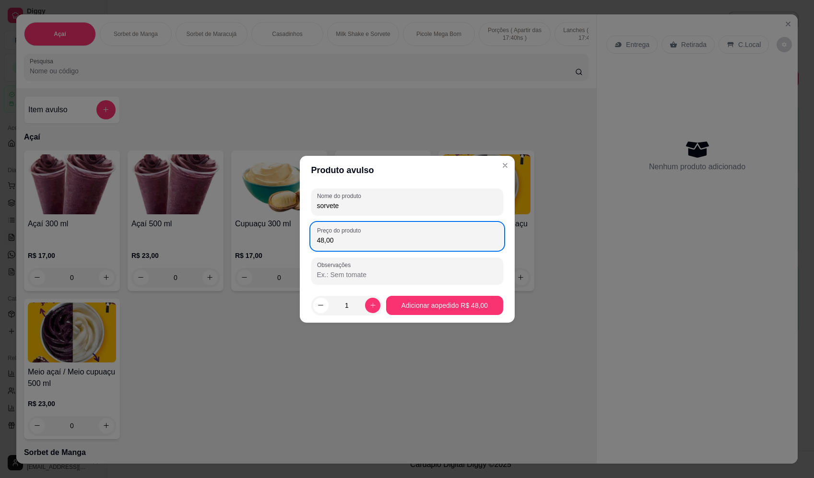
type input "48,00"
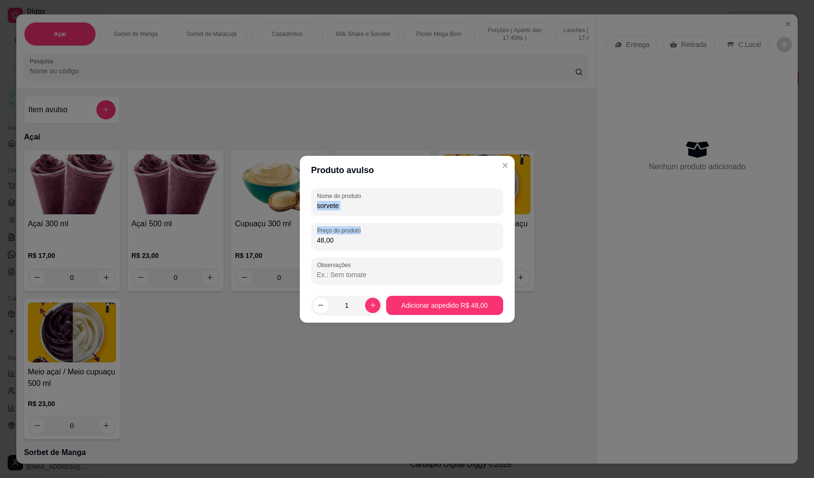
drag, startPoint x: 367, startPoint y: 211, endPoint x: 284, endPoint y: 212, distance: 83.0
click at [276, 216] on div "Produto avulso Nome do produto sorvete Preço do produto 48,00 Observações 1 Adi…" at bounding box center [407, 239] width 814 height 478
click at [371, 210] on input "sorvete" at bounding box center [407, 206] width 180 height 10
type input "s"
type input "morango"
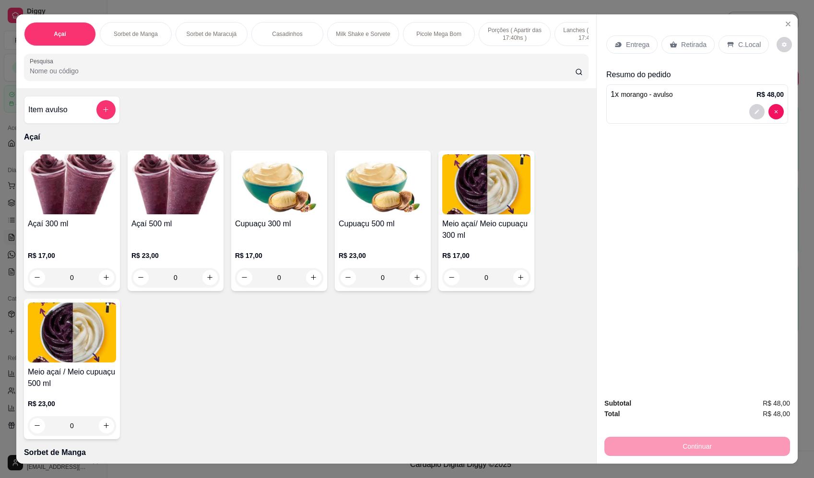
click at [637, 47] on p "Entrega" at bounding box center [638, 45] width 24 height 10
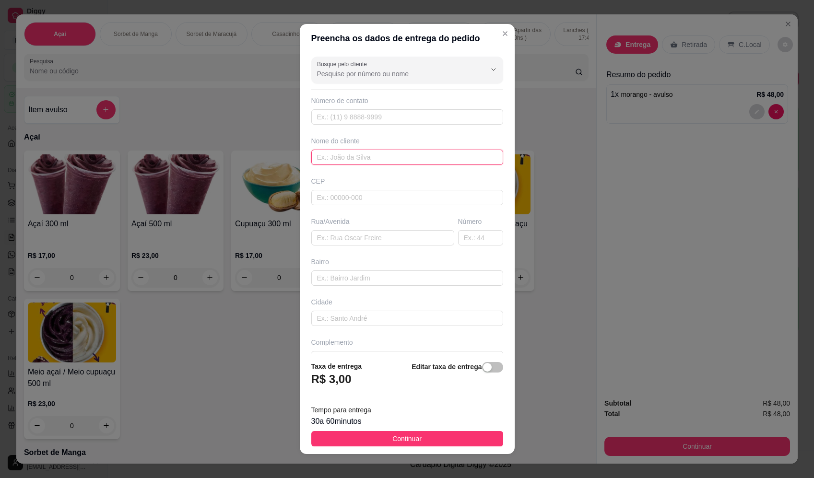
click at [371, 156] on input "text" at bounding box center [407, 157] width 192 height 15
type input "[PERSON_NAME]"
click at [331, 236] on input "text" at bounding box center [382, 237] width 143 height 15
paste input "Av Brasil 30 19 sol nascente"
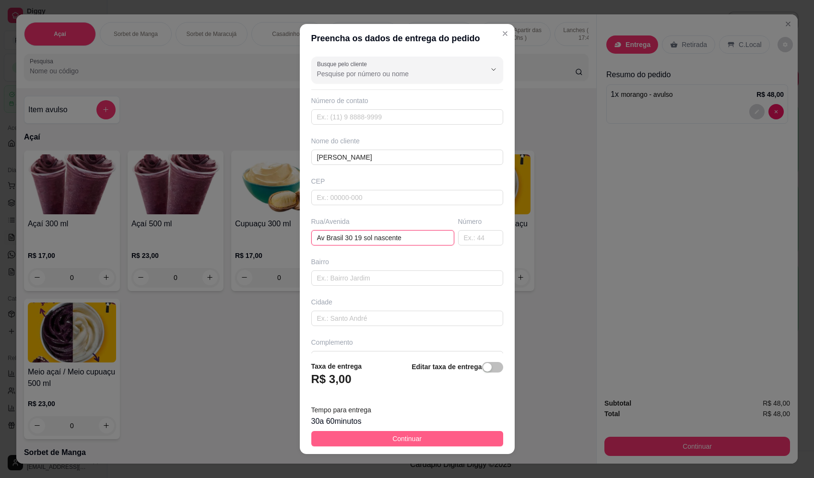
type input "Av Brasil 30 19 sol nascente"
click at [427, 444] on button "Continuar" at bounding box center [407, 438] width 192 height 15
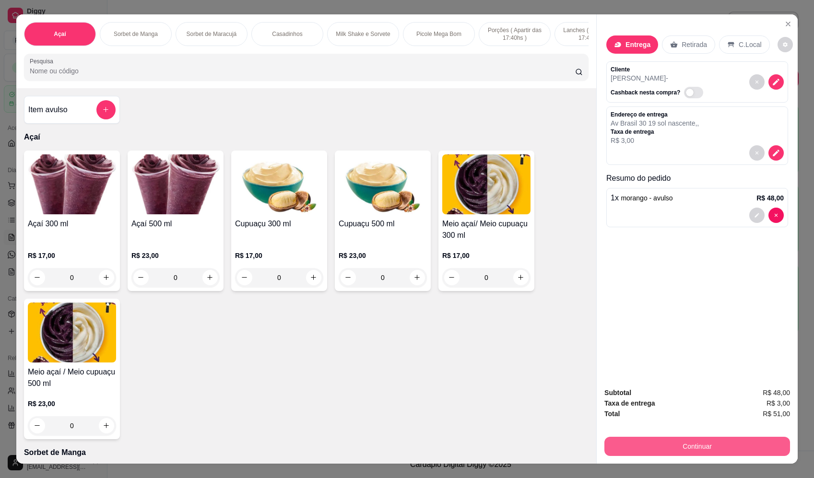
click at [700, 446] on button "Continuar" at bounding box center [697, 446] width 186 height 19
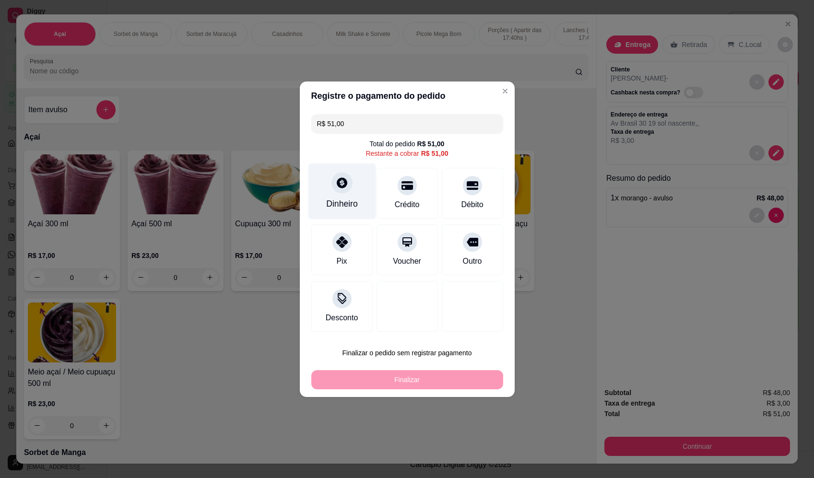
click at [337, 202] on div "Dinheiro" at bounding box center [342, 204] width 32 height 12
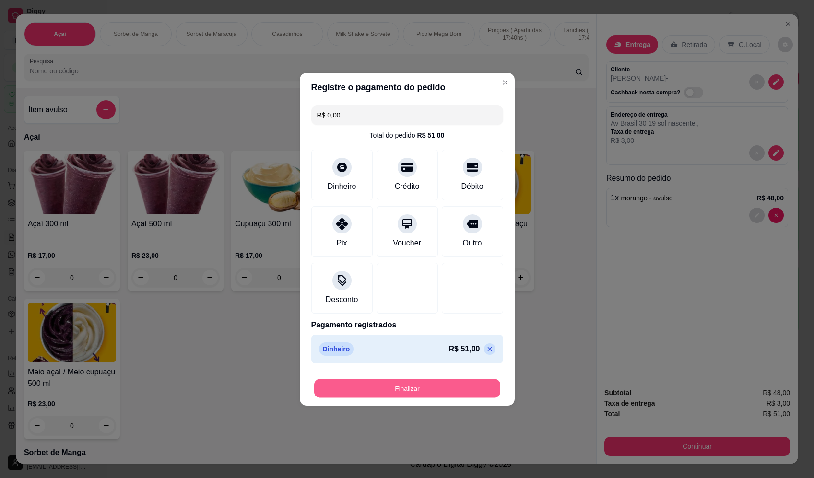
click at [443, 380] on button "Finalizar" at bounding box center [407, 388] width 186 height 19
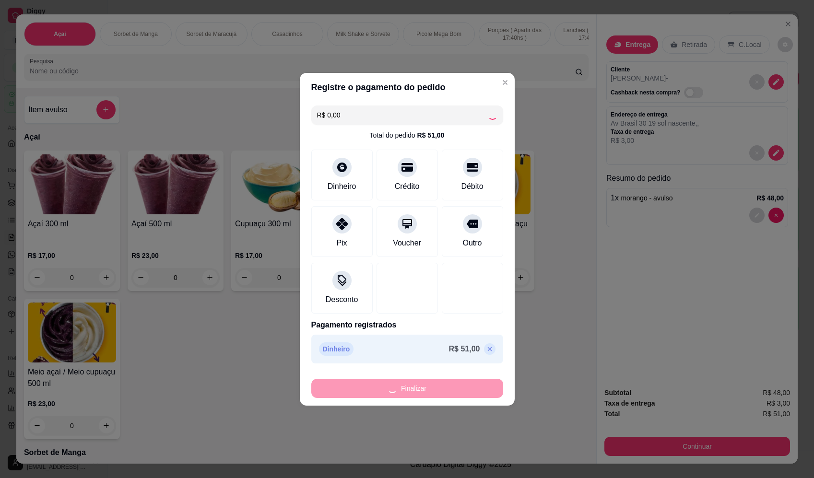
type input "-R$ 51,00"
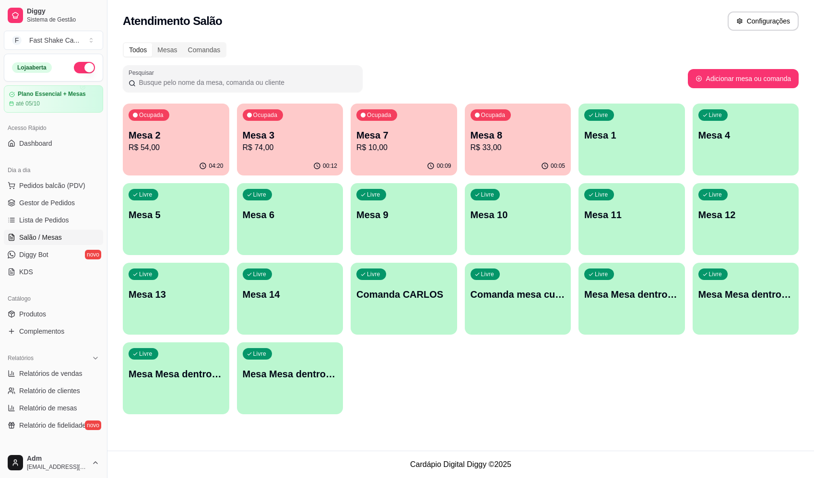
drag, startPoint x: 591, startPoint y: 89, endPoint x: 594, endPoint y: 62, distance: 27.0
click at [531, 146] on p "R$ 33,00" at bounding box center [518, 148] width 95 height 12
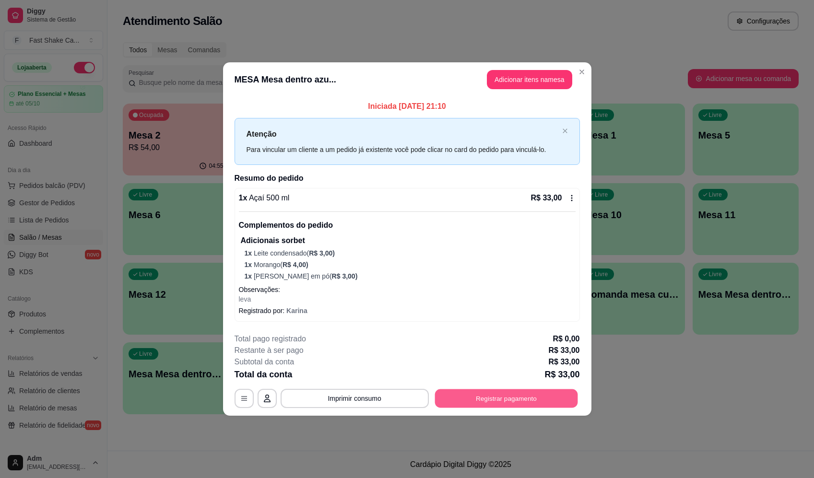
click at [538, 394] on button "Registrar pagamento" at bounding box center [506, 398] width 143 height 19
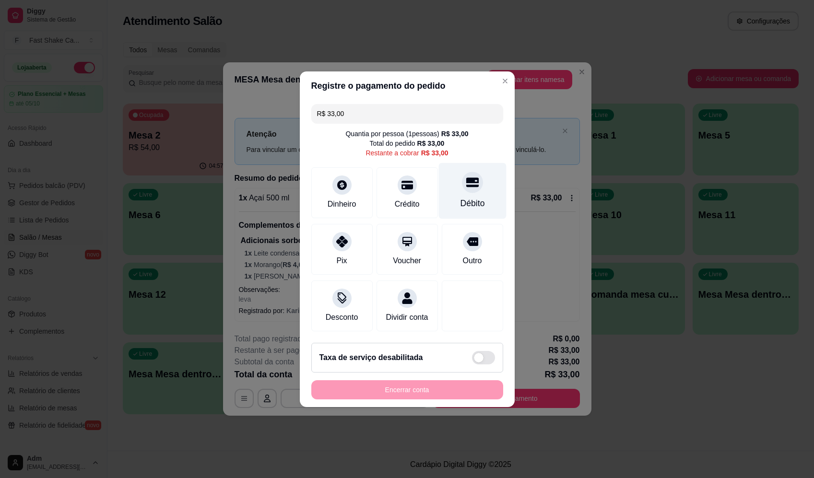
click at [478, 189] on div "Débito" at bounding box center [472, 191] width 68 height 56
type input "R$ 0,00"
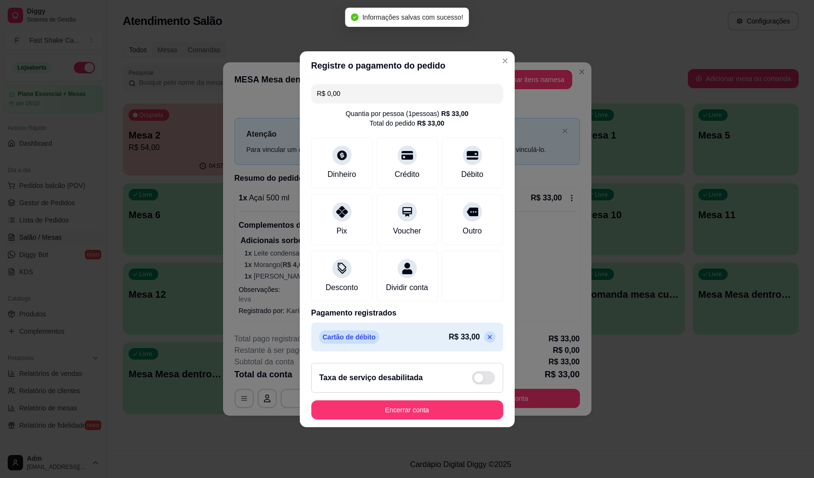
click at [437, 425] on footer "Taxa de serviço desabilitada Encerrar conta" at bounding box center [407, 391] width 215 height 72
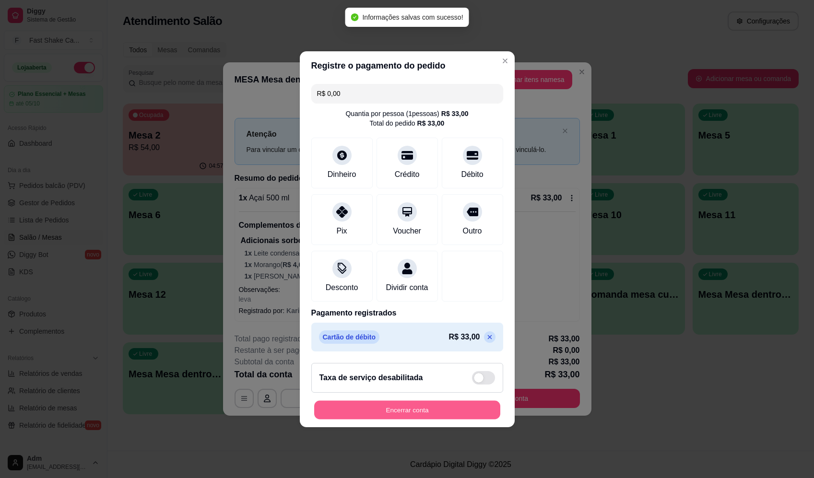
click at [437, 419] on button "Encerrar conta" at bounding box center [407, 410] width 186 height 19
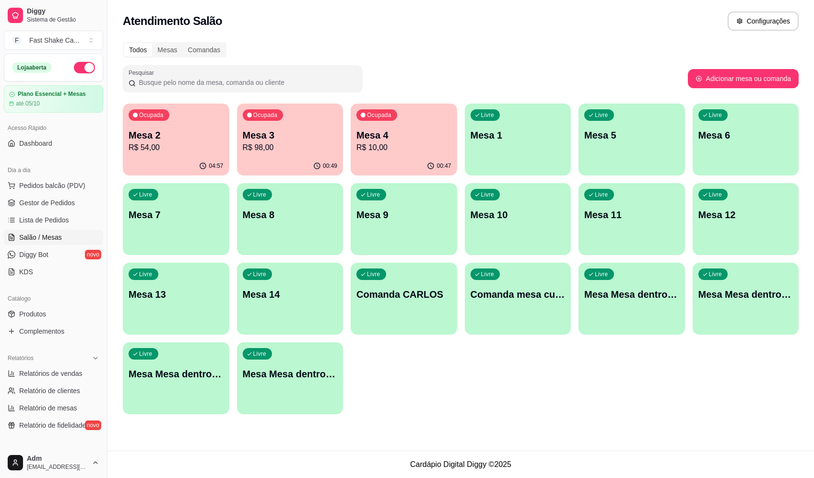
click at [289, 131] on p "Mesa 3" at bounding box center [290, 135] width 95 height 13
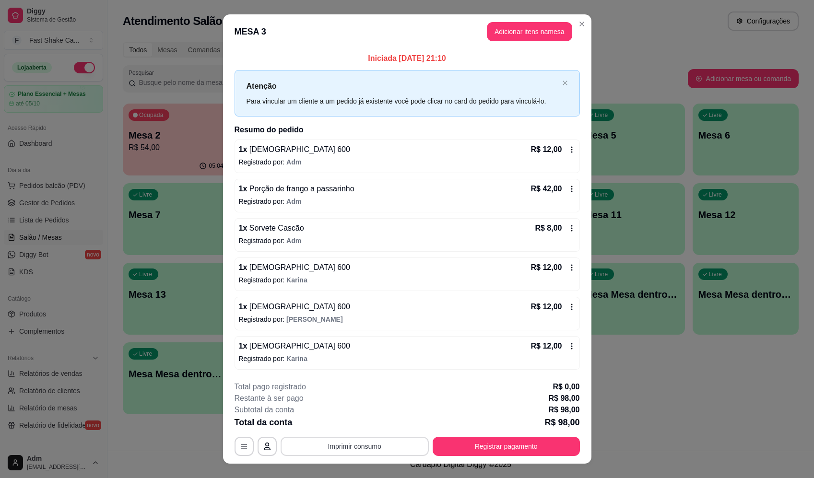
click at [369, 443] on button "Imprimir consumo" at bounding box center [355, 446] width 148 height 19
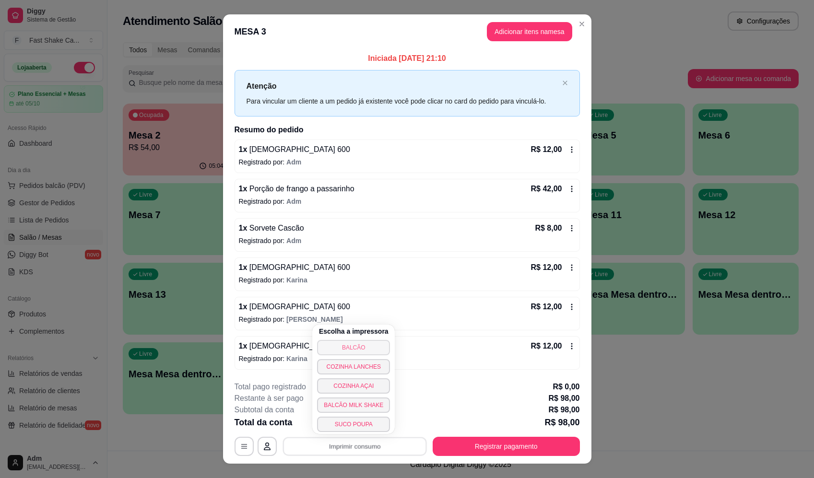
click at [358, 344] on button "BALCÃO" at bounding box center [353, 347] width 73 height 15
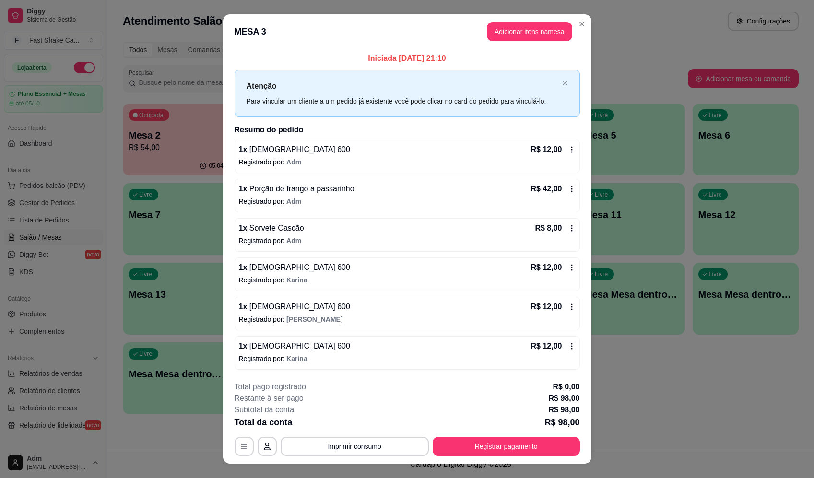
click at [507, 441] on button "Registrar pagamento" at bounding box center [506, 446] width 147 height 19
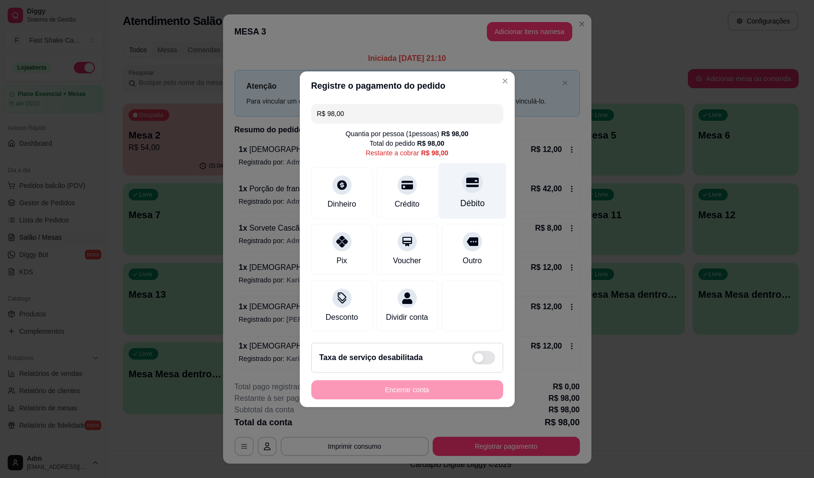
click at [451, 186] on div "Débito" at bounding box center [472, 191] width 68 height 56
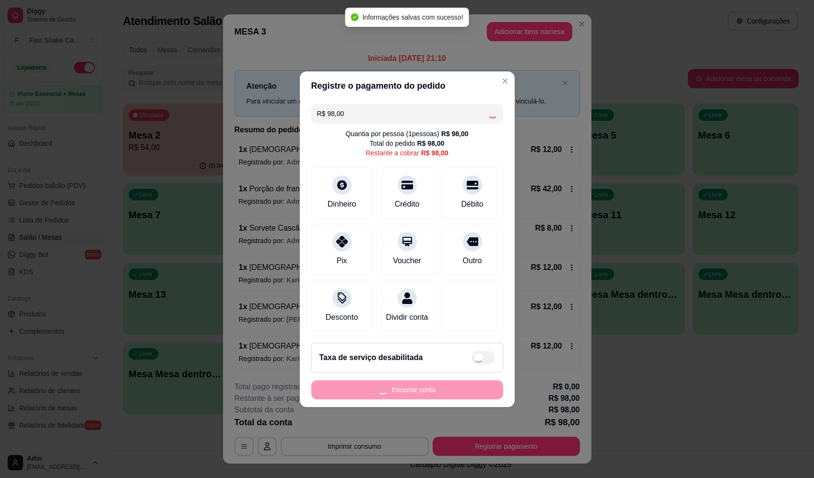
type input "R$ 0,00"
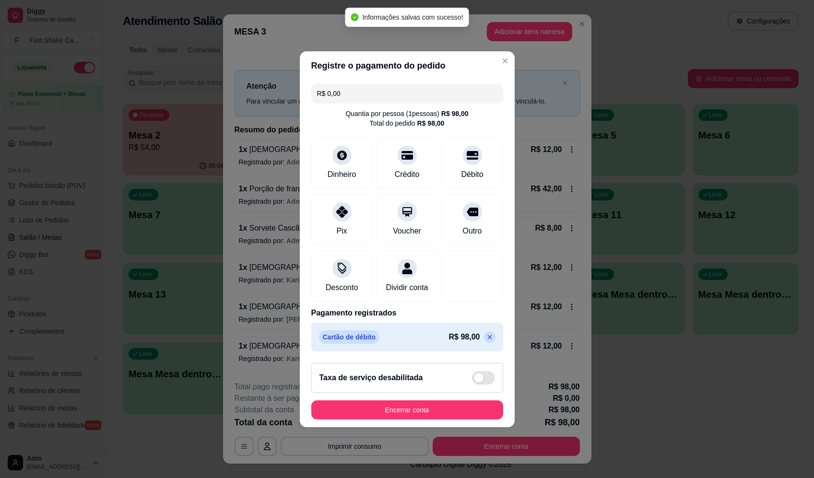
click at [443, 414] on button "Encerrar conta" at bounding box center [407, 410] width 192 height 19
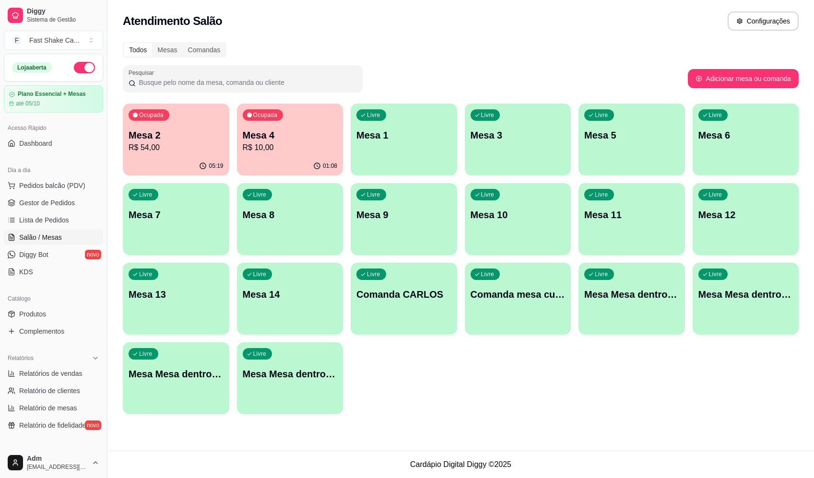
click at [286, 149] on p "R$ 10,00" at bounding box center [290, 148] width 95 height 12
click at [173, 146] on p "R$ 54,00" at bounding box center [176, 147] width 92 height 11
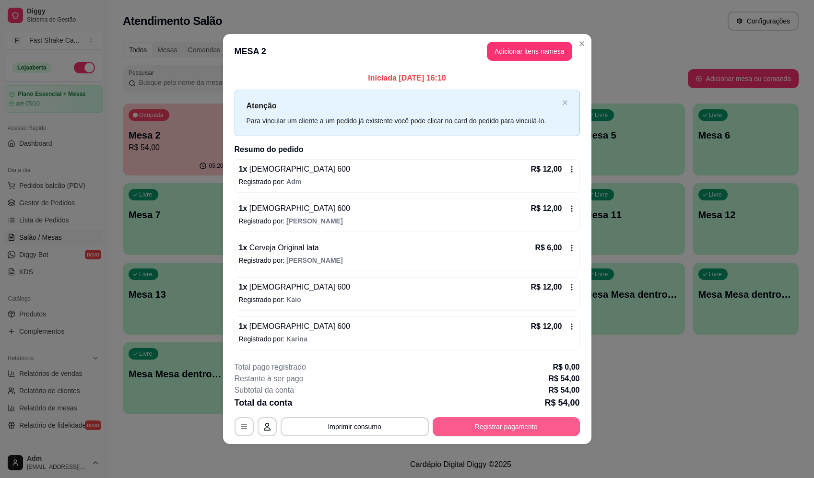
click at [522, 431] on button "Registrar pagamento" at bounding box center [506, 426] width 147 height 19
click at [513, 426] on button "Registrar pagamento" at bounding box center [506, 426] width 147 height 19
click at [472, 184] on div at bounding box center [472, 182] width 21 height 21
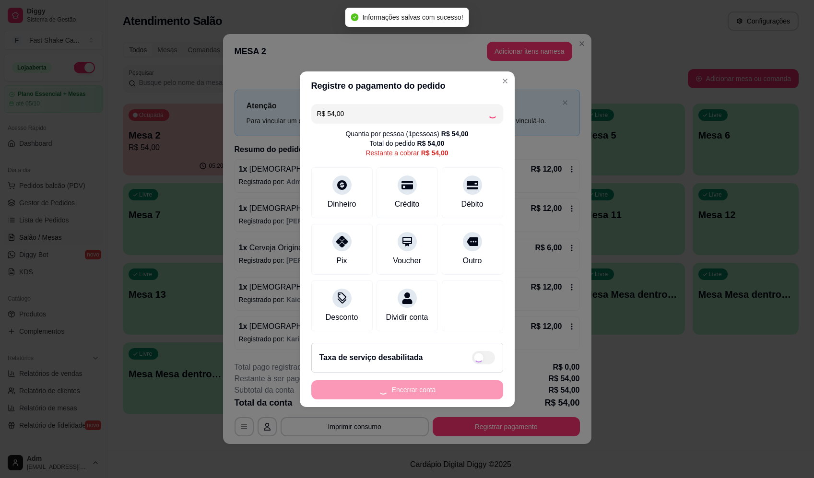
type input "R$ 0,00"
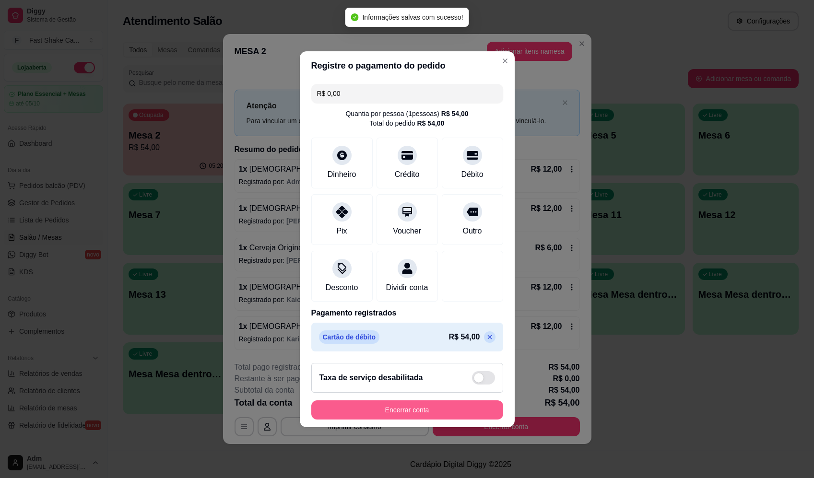
click at [426, 413] on button "Encerrar conta" at bounding box center [407, 410] width 192 height 19
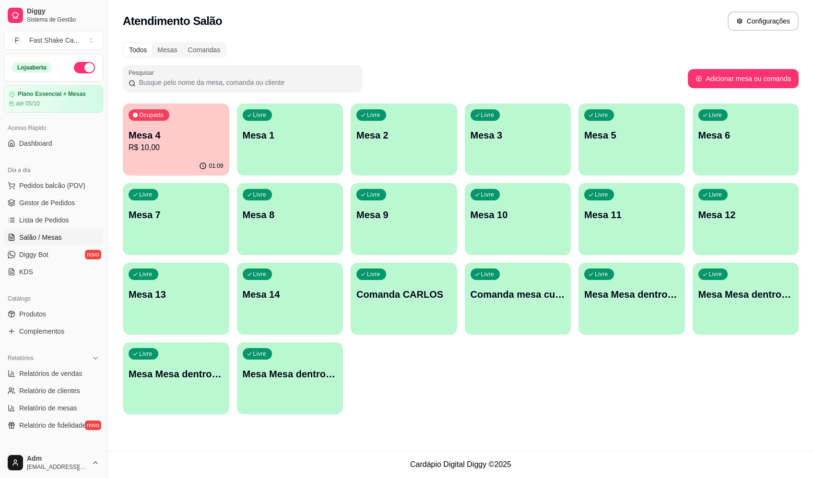
click at [196, 132] on p "Mesa 4" at bounding box center [176, 135] width 95 height 13
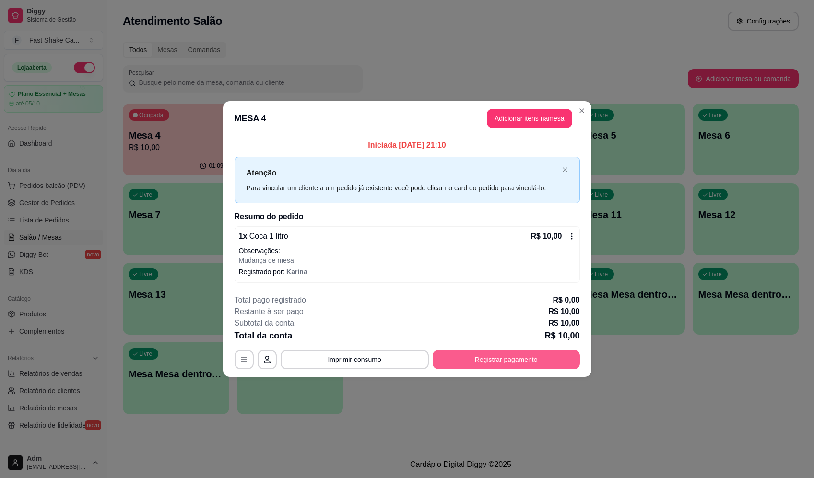
click at [529, 355] on button "Registrar pagamento" at bounding box center [506, 359] width 147 height 19
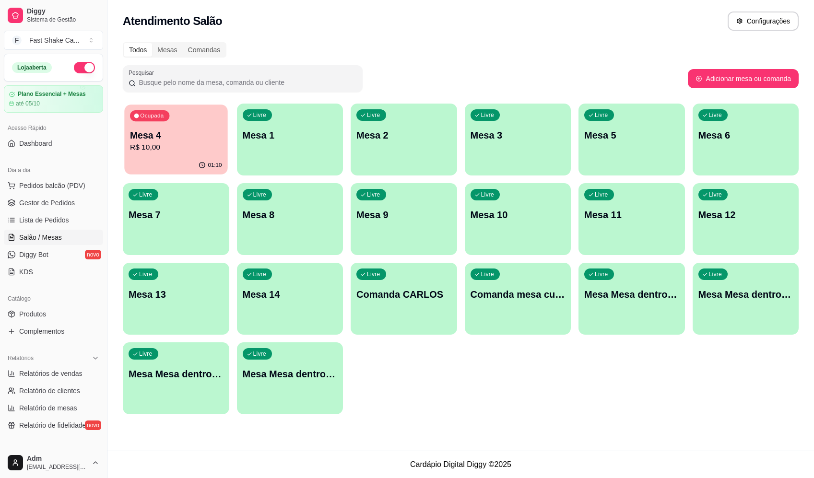
click at [178, 140] on p "Mesa 4" at bounding box center [176, 135] width 92 height 13
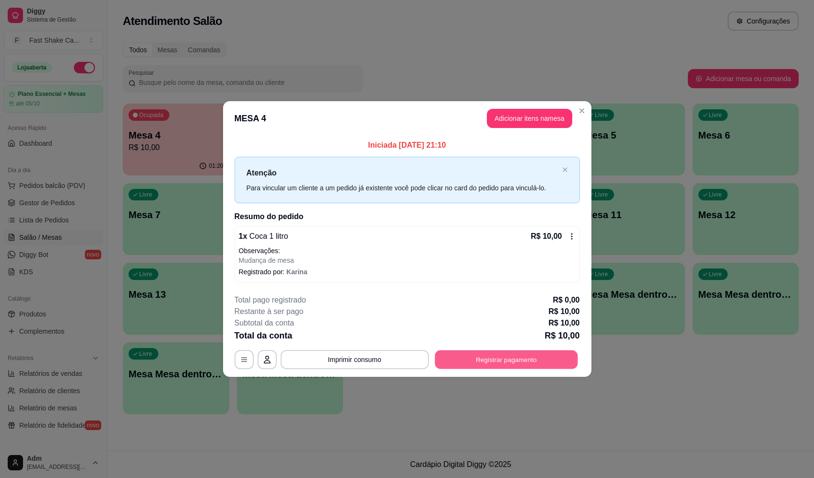
click at [533, 358] on button "Registrar pagamento" at bounding box center [506, 360] width 143 height 19
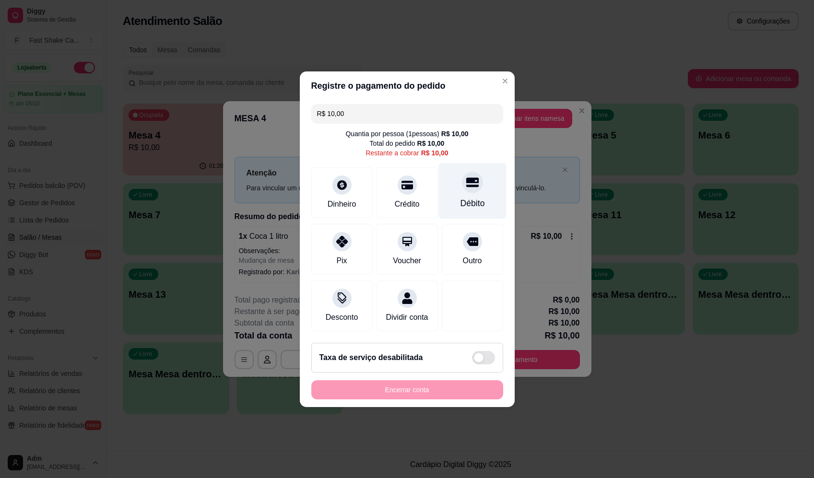
click at [466, 177] on icon at bounding box center [472, 182] width 12 height 10
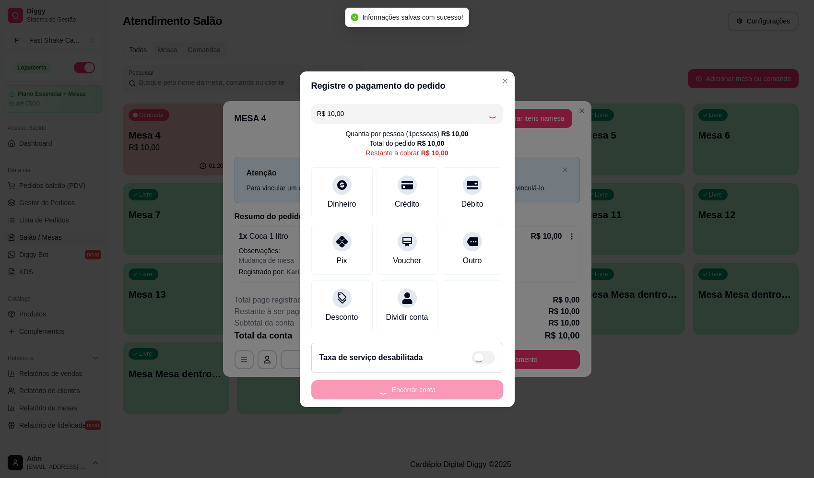
type input "R$ 0,00"
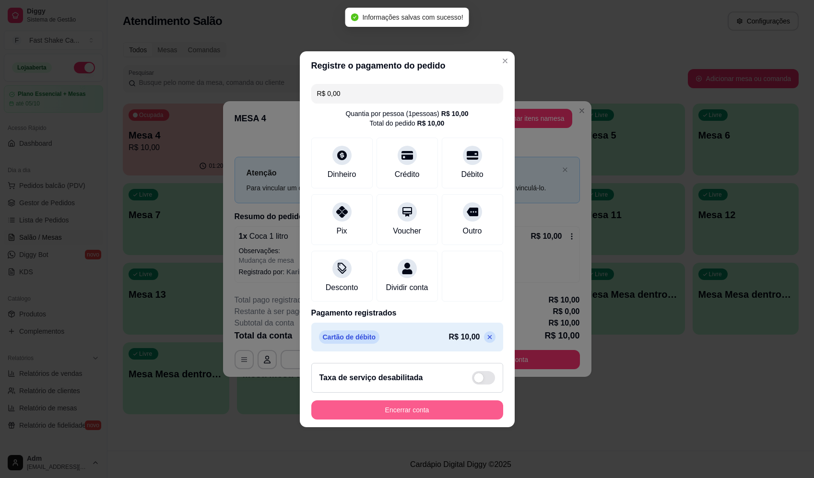
click at [427, 408] on button "Encerrar conta" at bounding box center [407, 410] width 192 height 19
